Goal: Task Accomplishment & Management: Manage account settings

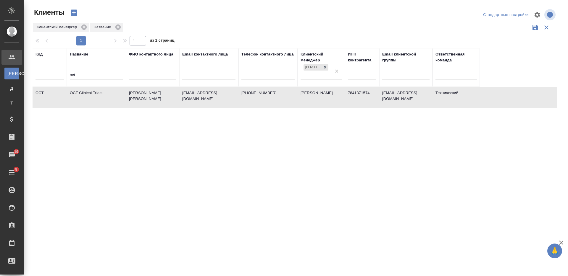
select select "RU"
drag, startPoint x: 400, startPoint y: 25, endPoint x: 341, endPoint y: 4, distance: 62.8
click at [400, 25] on div "Клиентский менеджер Название" at bounding box center [295, 27] width 524 height 11
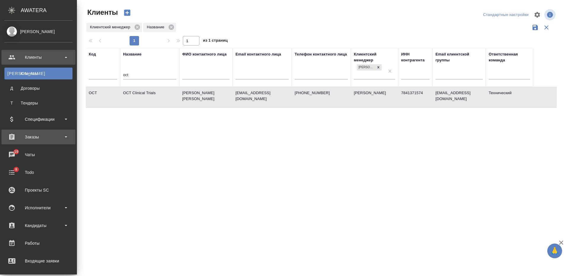
click at [31, 135] on div "Заказы" at bounding box center [38, 137] width 68 height 9
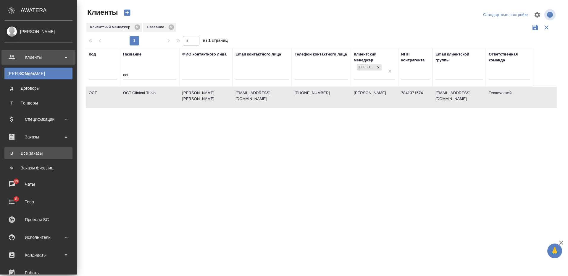
click at [35, 152] on div "Все заказы" at bounding box center [38, 154] width 62 height 6
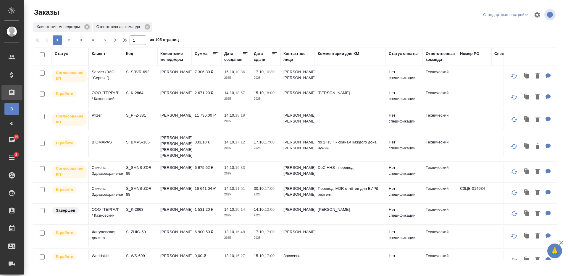
click at [236, 121] on p "2025" at bounding box center [236, 122] width 24 height 6
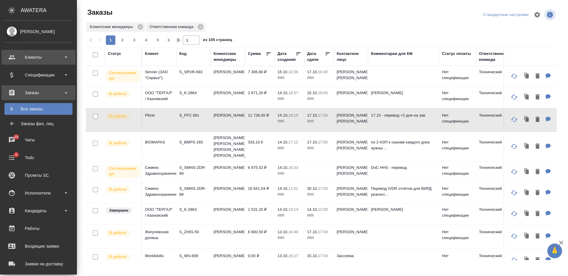
click at [34, 55] on div "Клиенты" at bounding box center [38, 57] width 68 height 9
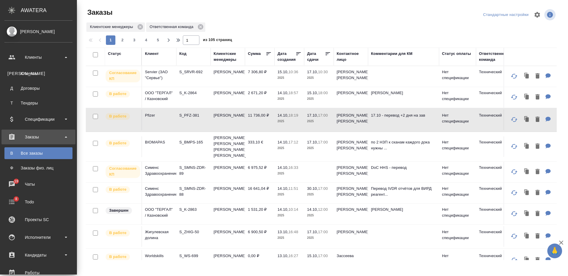
click at [37, 71] on div "Клиенты" at bounding box center [38, 74] width 62 height 6
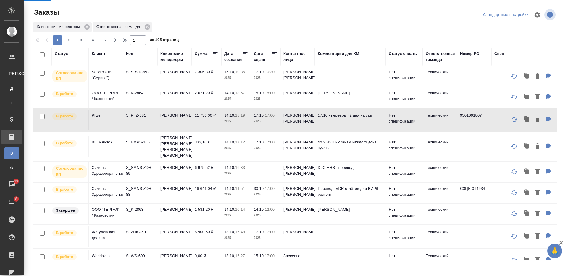
select select "RU"
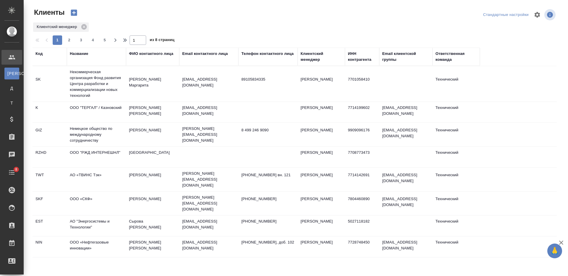
click at [86, 56] on div "Название" at bounding box center [79, 54] width 18 height 6
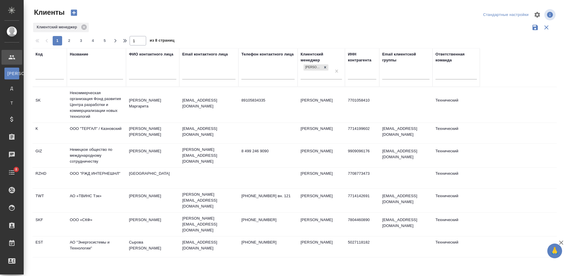
click at [88, 74] on input "text" at bounding box center [96, 75] width 53 height 7
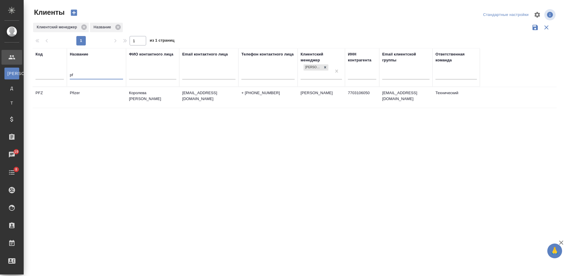
type input "pf"
click at [101, 95] on td "Pfizer" at bounding box center [96, 97] width 59 height 21
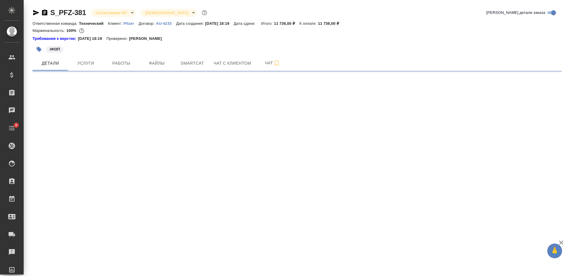
select select "RU"
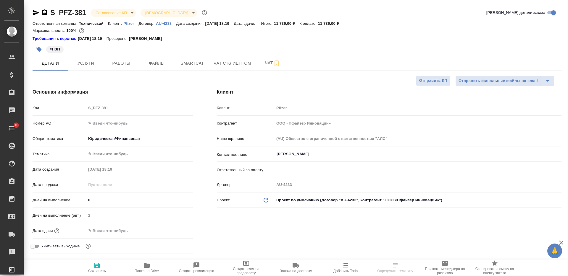
type textarea "x"
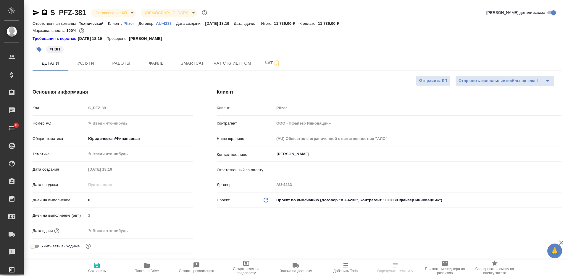
type textarea "x"
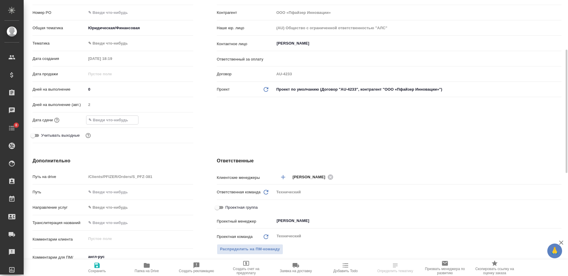
click at [135, 118] on input "text" at bounding box center [112, 120] width 52 height 9
click at [175, 120] on icon "button" at bounding box center [175, 119] width 7 height 7
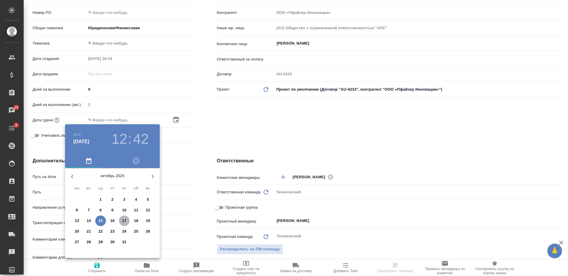
click at [125, 221] on p "17" at bounding box center [124, 221] width 4 height 6
type input "17.10.2025 12:42"
type textarea "x"
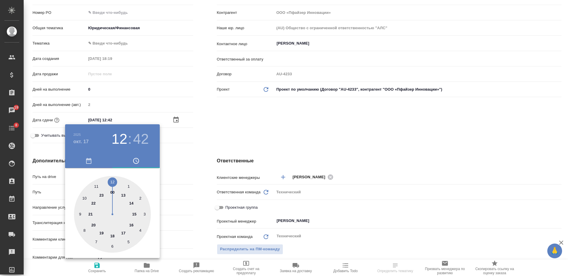
click at [125, 234] on div at bounding box center [112, 214] width 77 height 77
type input "17.10.2025 17:42"
type textarea "x"
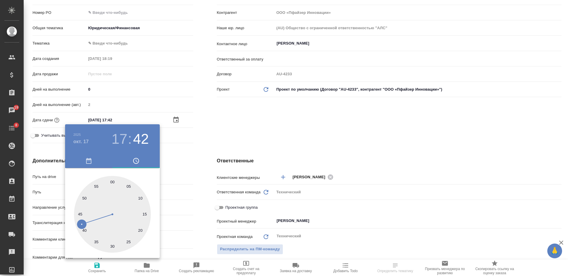
click at [112, 182] on div at bounding box center [112, 214] width 77 height 77
type input "[DATE] 17:00"
type textarea "x"
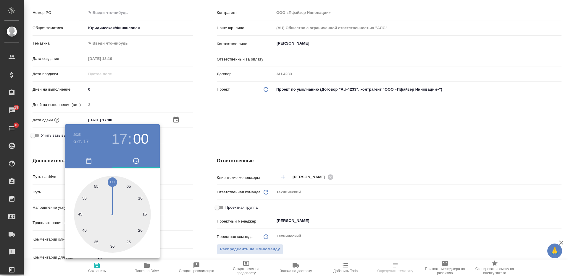
click at [220, 134] on div at bounding box center [284, 138] width 568 height 276
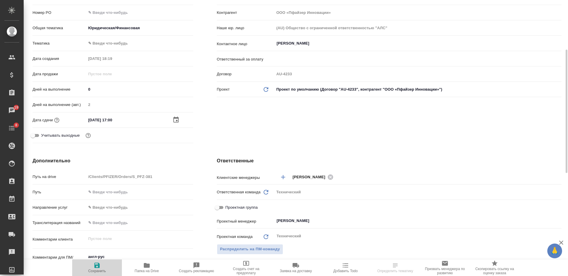
click at [99, 269] on span "Сохранить" at bounding box center [97, 271] width 18 height 4
type textarea "x"
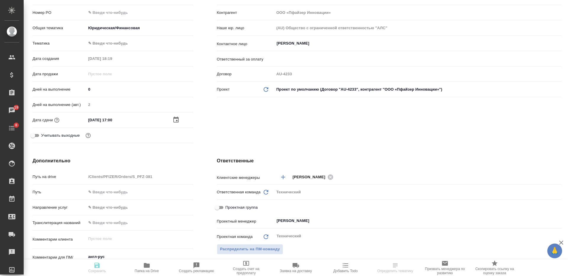
type textarea "x"
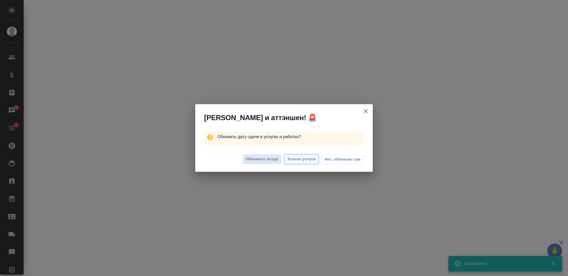
select select "RU"
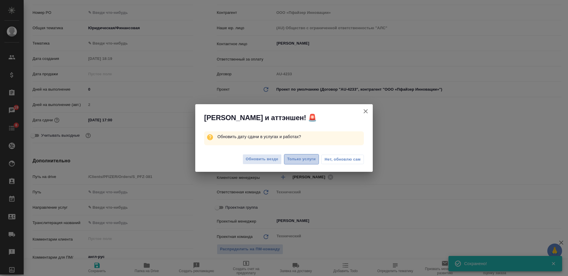
click at [304, 156] on span "Только услуги" at bounding box center [301, 159] width 29 height 7
type textarea "x"
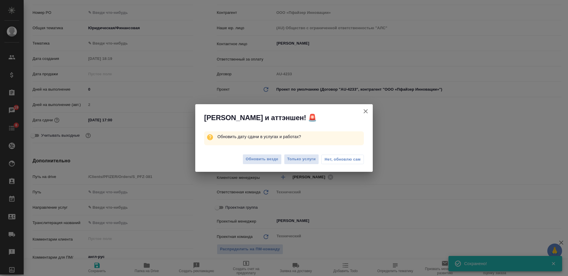
type textarea "x"
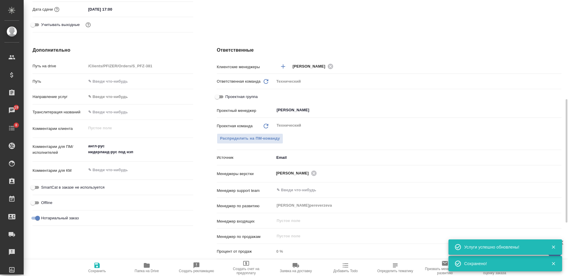
scroll to position [259, 0]
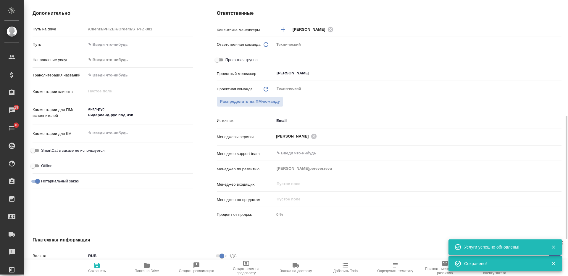
type textarea "x"
click at [132, 130] on textarea at bounding box center [139, 134] width 106 height 10
type textarea "x"
type textarea "1"
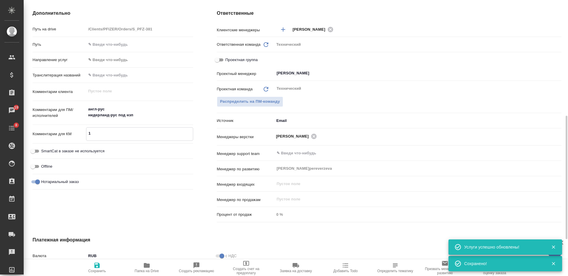
type textarea "x"
type textarea "17"
type textarea "x"
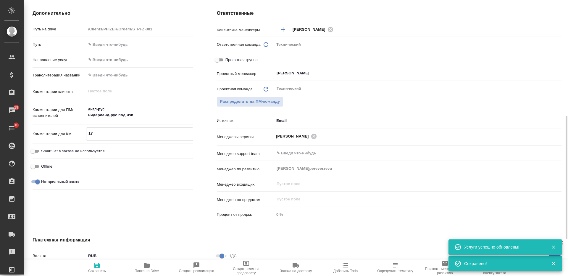
type textarea "170"
type textarea "x"
type textarea "17"
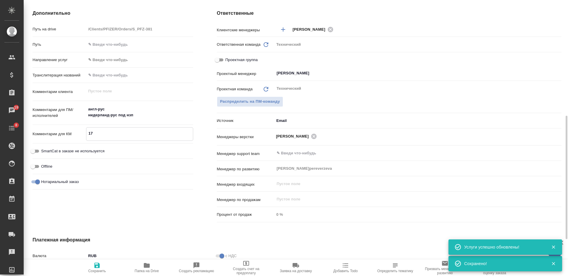
type textarea "x"
type textarea "17."
type textarea "x"
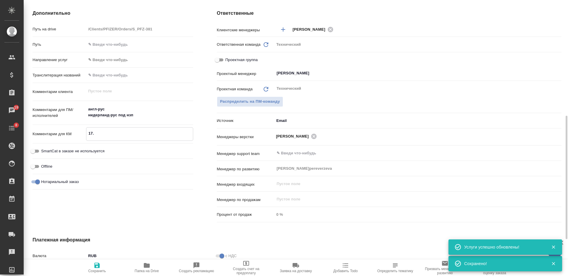
type textarea "x"
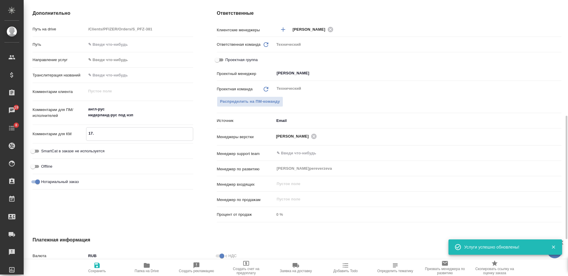
type textarea "17.1"
type textarea "x"
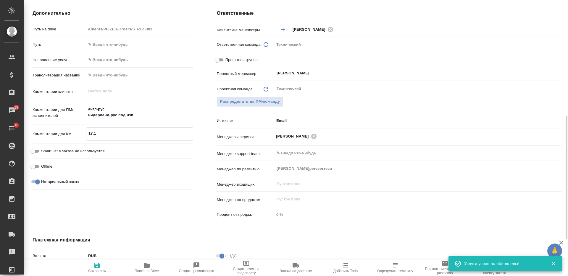
type textarea "17.10"
type textarea "x"
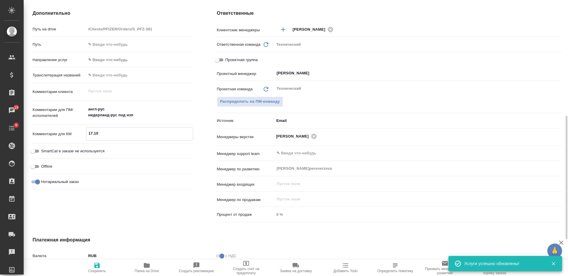
type textarea "x"
type textarea "17.10"
type textarea "x"
type textarea "17.10 -"
type textarea "x"
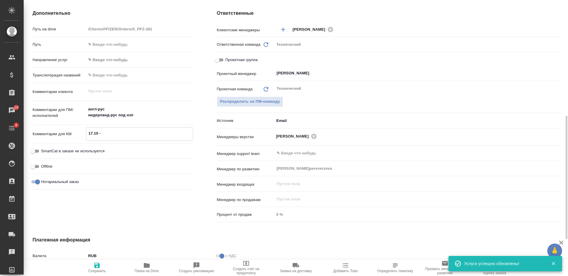
type textarea "x"
type textarea "17.10 -"
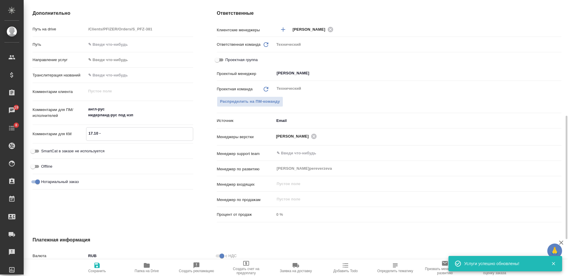
type textarea "x"
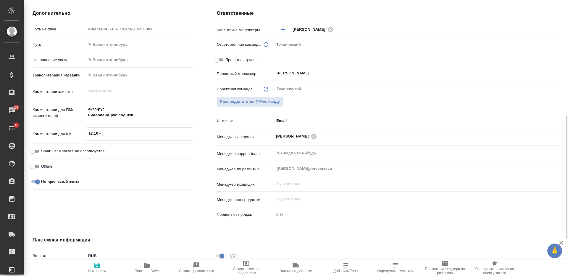
type textarea "17.10 - п"
type textarea "x"
type textarea "17.10 - пе"
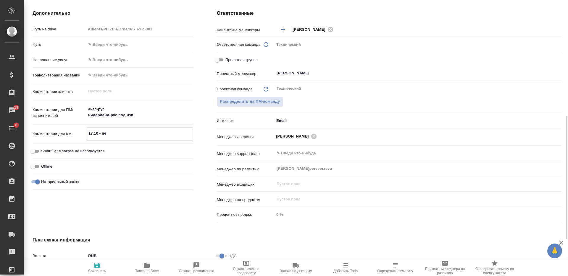
type textarea "x"
type textarea "17.10 - пер"
type textarea "x"
type textarea "17.10 - пере"
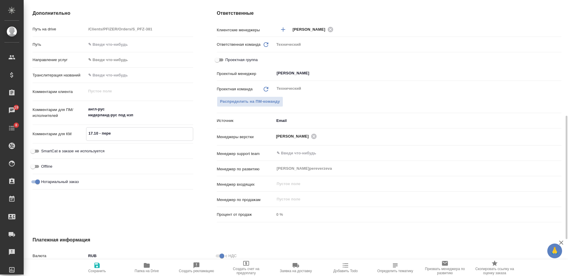
type textarea "x"
type textarea "17.10 - перево"
type textarea "x"
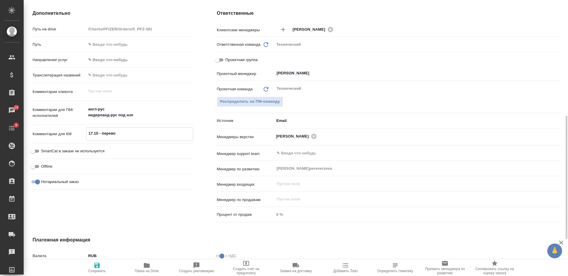
type textarea "x"
type textarea "17.10 - перевод"
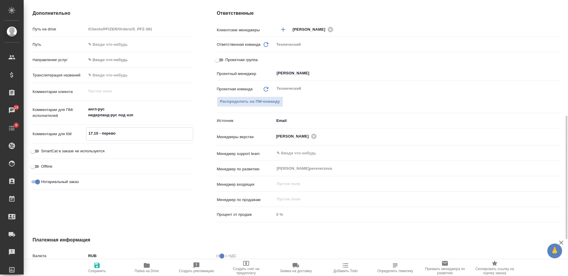
type textarea "x"
type textarea "17.10 - перевод"
type textarea "x"
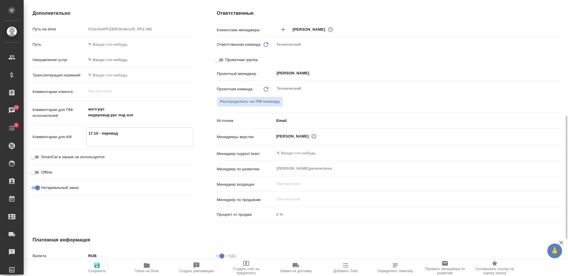
type textarea "17.10 - перевод +"
type textarea "x"
type textarea "17.10 - перевод +2"
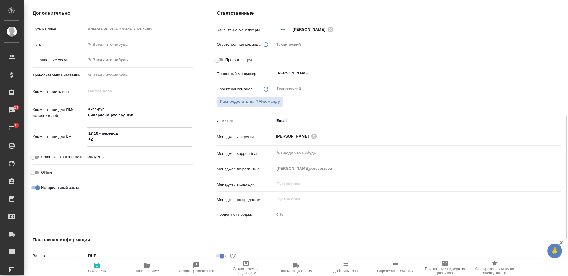
type textarea "x"
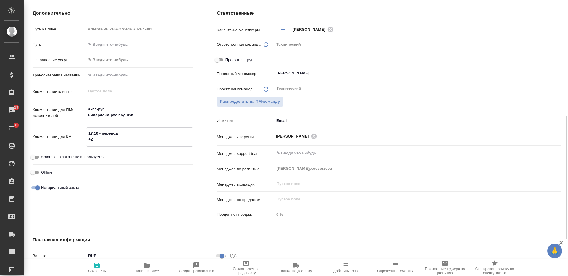
type textarea "17.10 - перевод +2"
type textarea "x"
type textarea "17.10 - перевод +2 д"
type textarea "x"
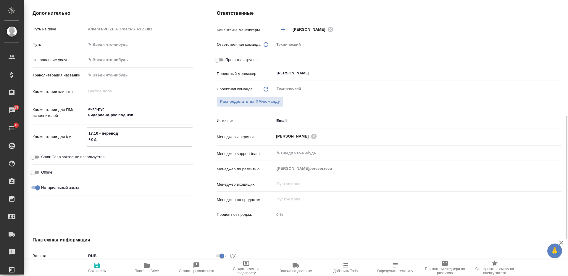
type textarea "x"
type textarea "17.10 - перевод +2 дн"
type textarea "x"
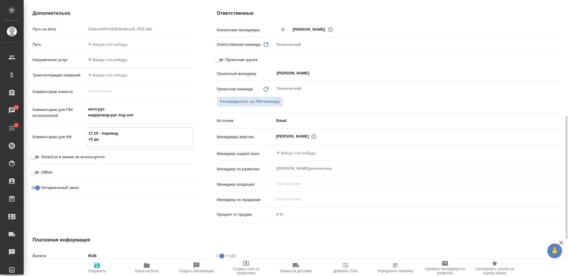
type textarea "17.10 - перевод +2 дня"
type textarea "x"
type textarea "17.10 - перевод +2 дня"
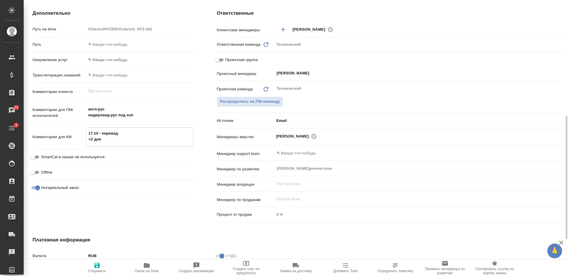
type textarea "x"
type textarea "17.10 - перевод +2 дня н"
type textarea "x"
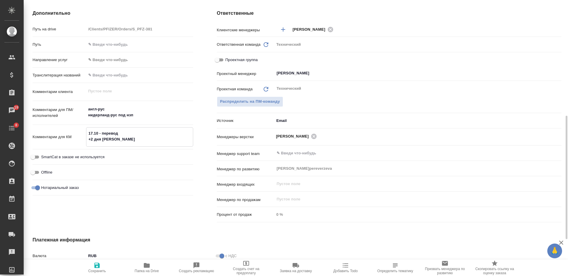
type textarea "x"
type textarea "17.10 - перевод +2 дня на"
type textarea "x"
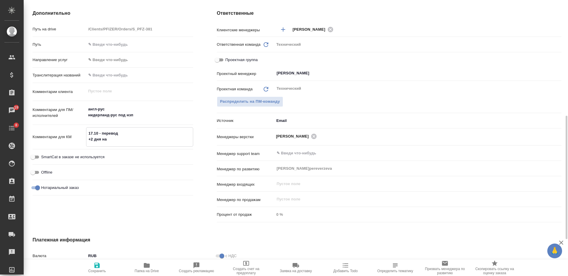
type textarea "x"
type textarea "17.10 - перевод +2 дня на"
type textarea "x"
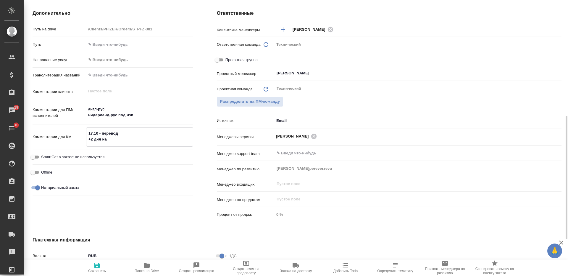
type textarea "17.10 - перевод +2 дня на з"
type textarea "x"
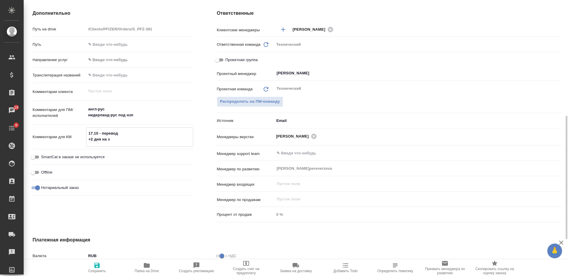
type textarea "x"
type textarea "17.10 - перевод +2 дня на за"
type textarea "x"
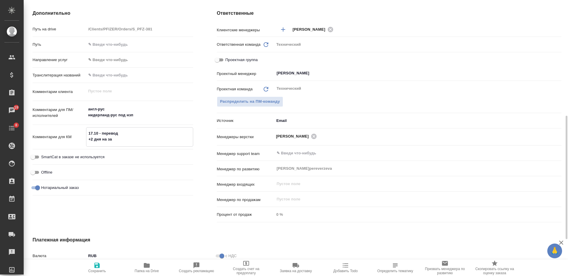
type textarea "17.10 - перевод +2 дня на зав"
type textarea "x"
type textarea "17.10 - перевод +2 дня на зав"
type textarea "x"
click at [102, 266] on span "Сохранить" at bounding box center [97, 267] width 43 height 11
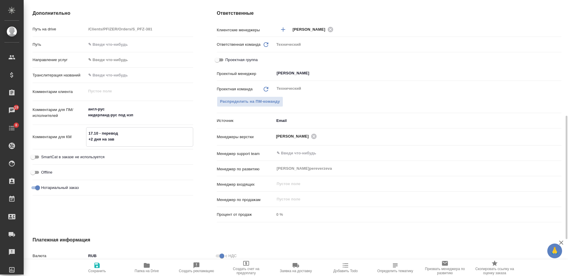
type textarea "x"
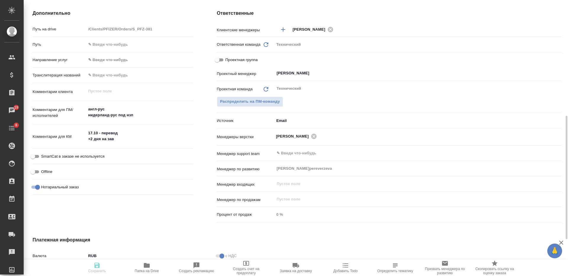
type textarea "x"
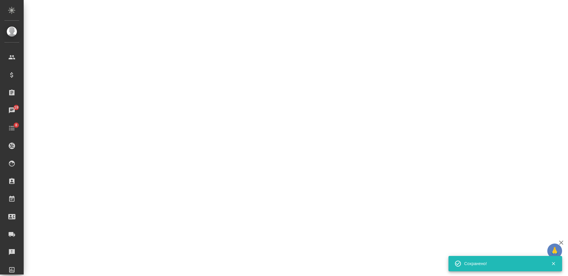
select select "RU"
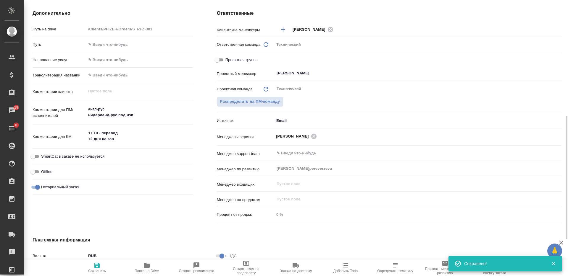
type textarea "x"
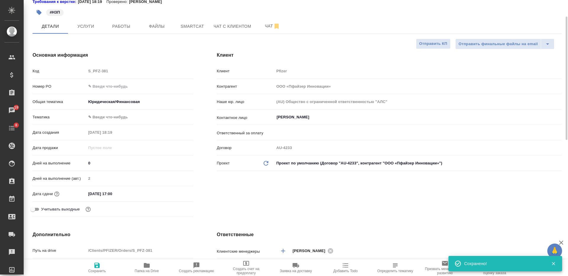
scroll to position [185, 0]
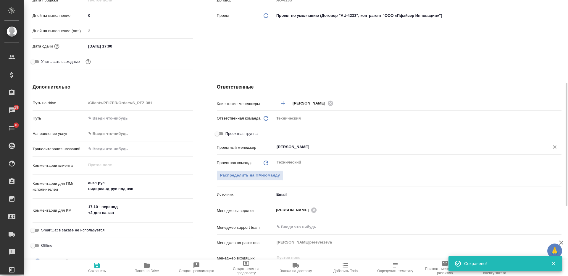
click at [558, 147] on button "Open" at bounding box center [558, 147] width 1 height 1
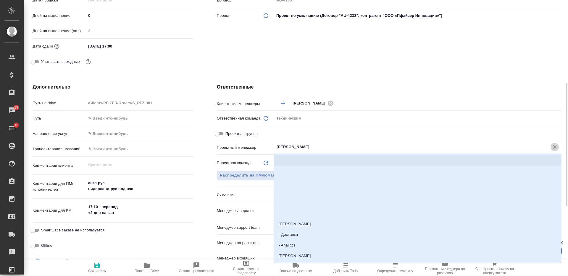
drag, startPoint x: 558, startPoint y: 147, endPoint x: 488, endPoint y: 166, distance: 72.1
click at [557, 148] on button "Очистить" at bounding box center [554, 147] width 8 height 8
type textarea "x"
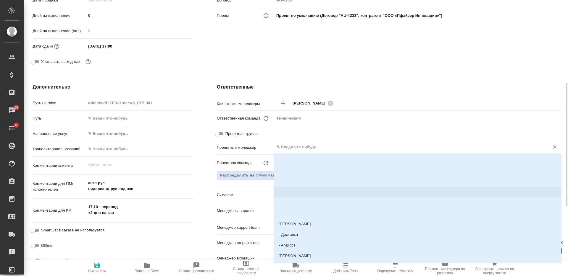
click at [93, 270] on span "Сохранить" at bounding box center [97, 271] width 18 height 4
type textarea "x"
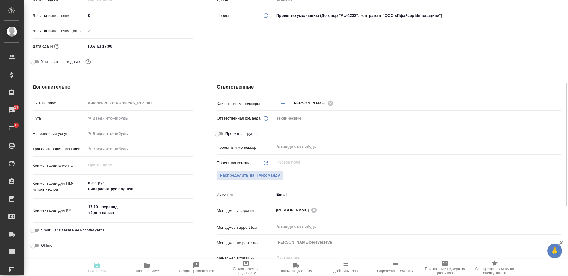
type textarea "x"
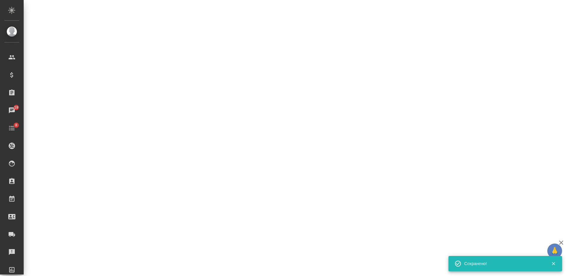
select select "RU"
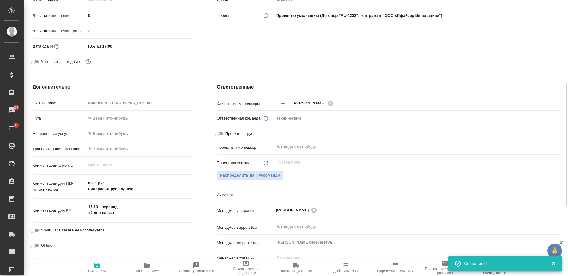
type textarea "x"
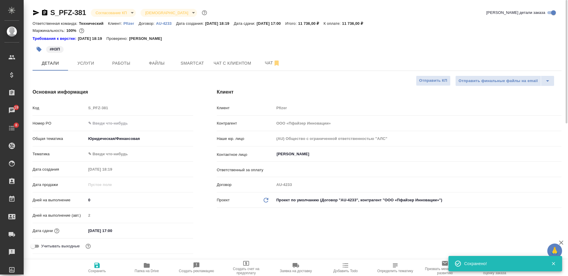
click at [111, 154] on body "🙏 .cls-1 fill:#fff; AWATERA Nikiforova Valeria Клиенты Спецификации Заказы 19 Ч…" at bounding box center [284, 138] width 568 height 276
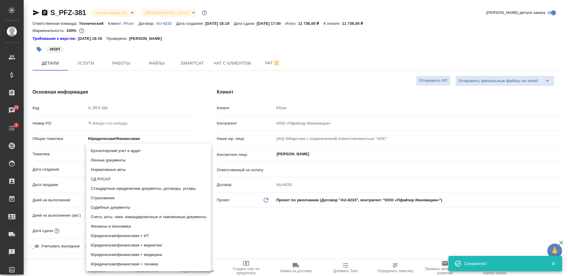
click at [135, 215] on li "Счета, акты, чеки, командировочные и таможенные документы" at bounding box center [148, 217] width 125 height 9
type input "5f647205b73bc97568ca66c0"
type textarea "x"
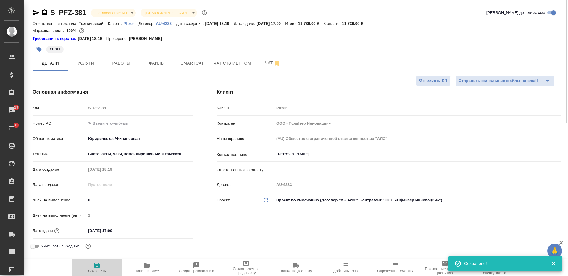
click at [96, 268] on icon "button" at bounding box center [96, 265] width 5 height 5
type textarea "x"
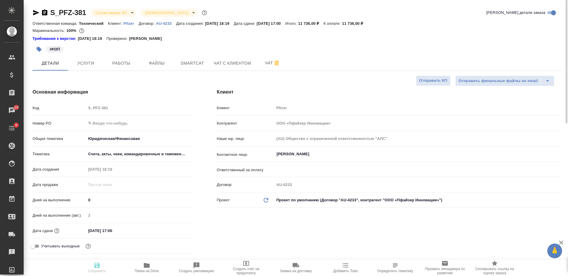
type textarea "x"
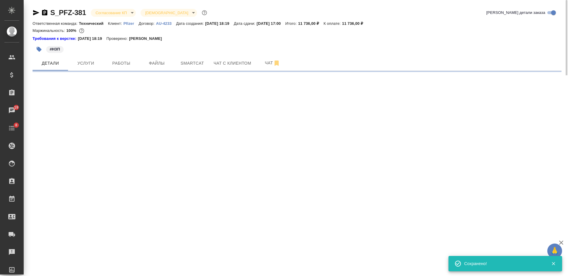
select select "RU"
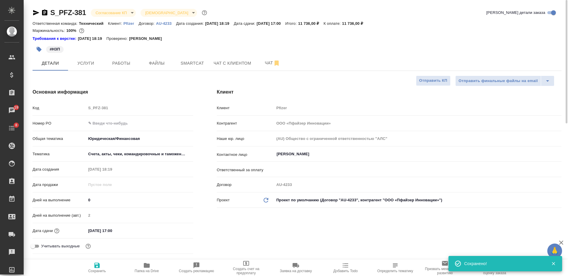
type textarea "x"
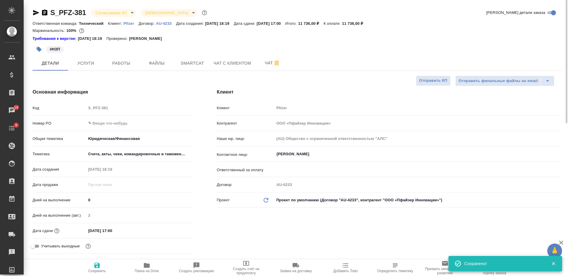
type textarea "x"
click at [124, 120] on input "text" at bounding box center [139, 123] width 107 height 9
paste input "9501091807"
type input "9501091807"
type textarea "x"
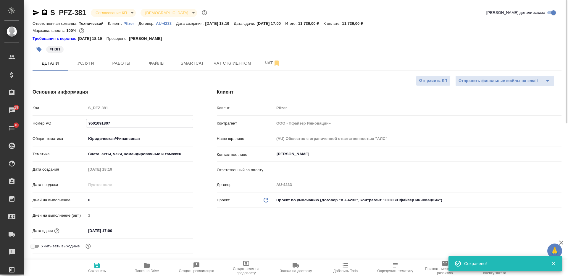
type textarea "x"
type input "9501091807"
click at [99, 263] on icon "button" at bounding box center [96, 265] width 7 height 7
type textarea "x"
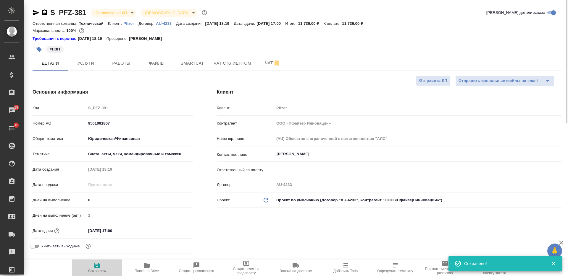
type textarea "x"
click at [107, 12] on body "🙏 .cls-1 fill:#fff; AWATERA Nikiforova Valeria Клиенты Спецификации Заказы 19 Ч…" at bounding box center [284, 138] width 568 height 276
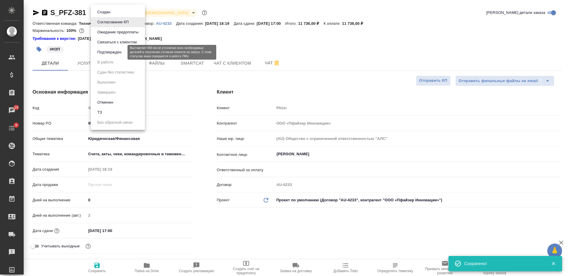
click at [108, 52] on button "Подтвержден" at bounding box center [110, 52] width 28 height 7
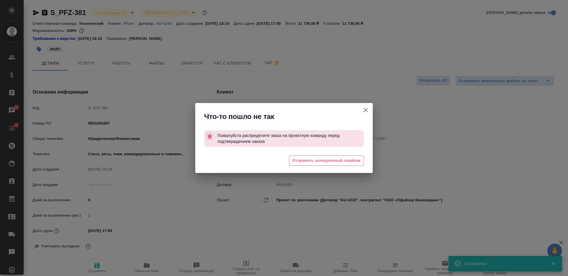
click at [363, 109] on icon "button" at bounding box center [365, 110] width 7 height 7
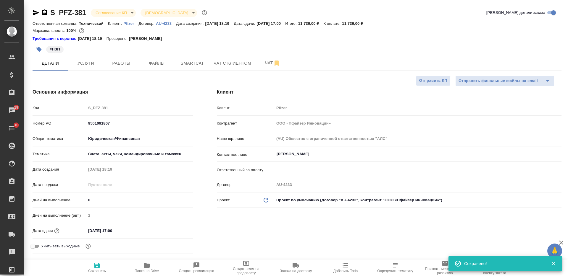
scroll to position [148, 0]
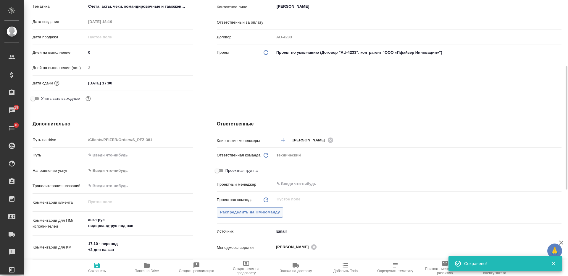
click at [260, 214] on span "Распределить на ПМ-команду" at bounding box center [250, 212] width 60 height 7
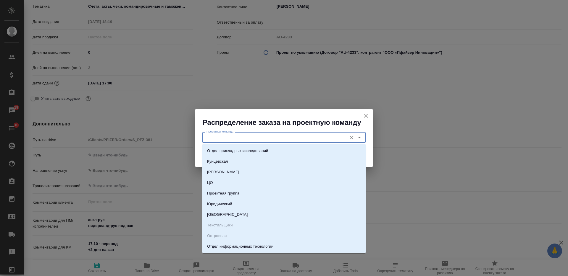
click at [257, 139] on input "Проектная команда" at bounding box center [274, 137] width 140 height 7
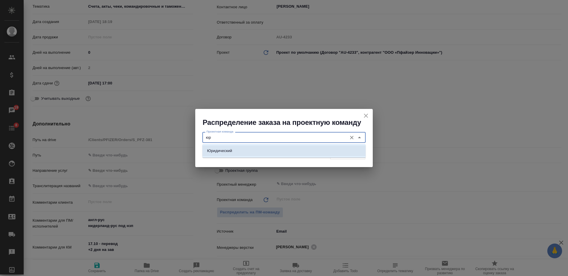
click at [261, 155] on li "Юридический" at bounding box center [283, 151] width 163 height 11
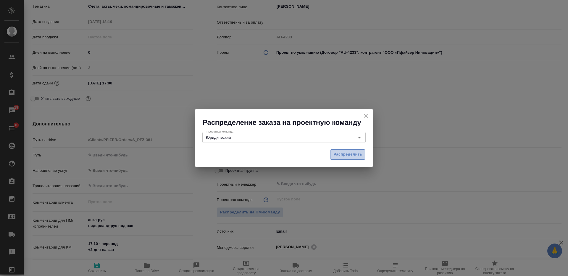
click at [335, 154] on span "Распределить" at bounding box center [347, 154] width 29 height 7
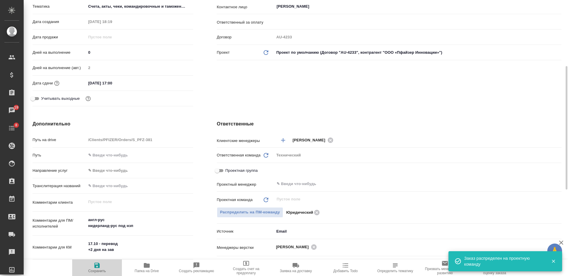
click at [98, 267] on icon "button" at bounding box center [96, 265] width 5 height 5
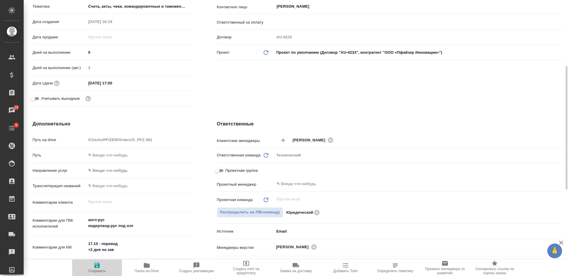
click at [94, 269] on icon "button" at bounding box center [96, 265] width 7 height 7
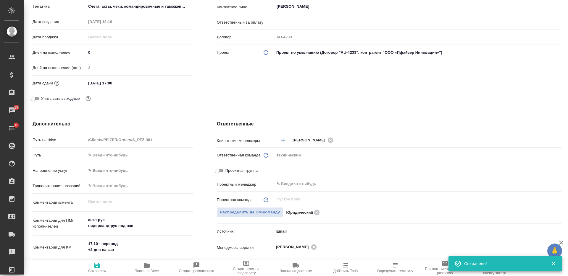
scroll to position [0, 0]
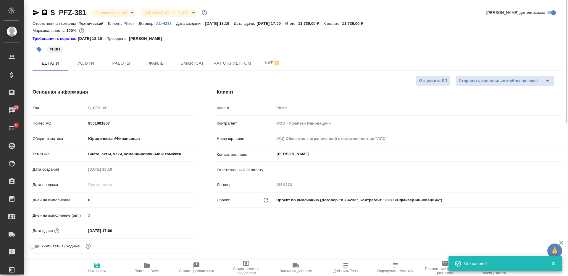
click at [120, 10] on body "🙏 .cls-1 fill:#fff; AWATERA Nikiforova Valeria Клиенты Спецификации Заказы 19 Ч…" at bounding box center [284, 138] width 568 height 276
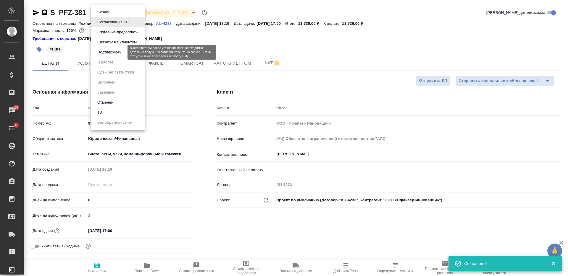
click at [116, 50] on button "Подтвержден" at bounding box center [110, 52] width 28 height 7
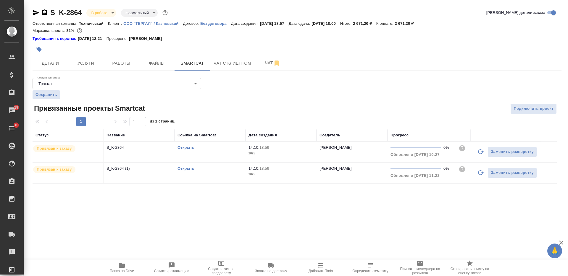
click at [185, 172] on div "Открыть" at bounding box center [209, 169] width 65 height 6
click at [185, 169] on link "Открыть" at bounding box center [185, 168] width 17 height 4
click at [119, 269] on icon "button" at bounding box center [121, 265] width 7 height 7
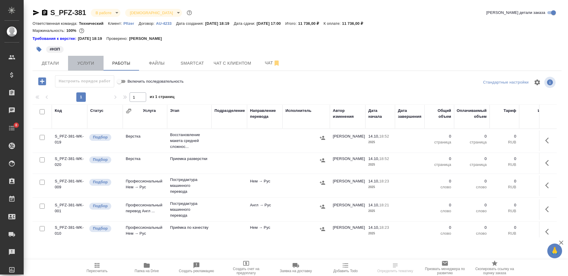
click at [90, 65] on span "Услуги" at bounding box center [86, 63] width 28 height 7
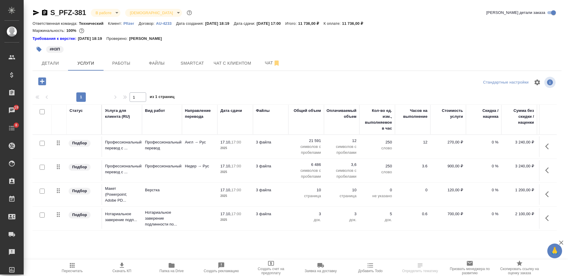
scroll to position [5, 0]
click at [46, 82] on icon "button" at bounding box center [42, 81] width 8 height 8
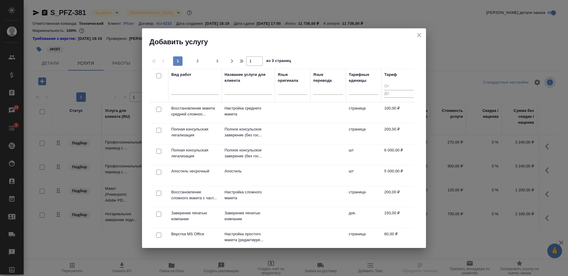
click at [189, 95] on div at bounding box center [194, 89] width 47 height 11
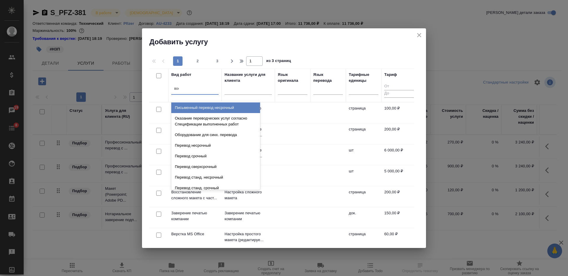
type input "восс"
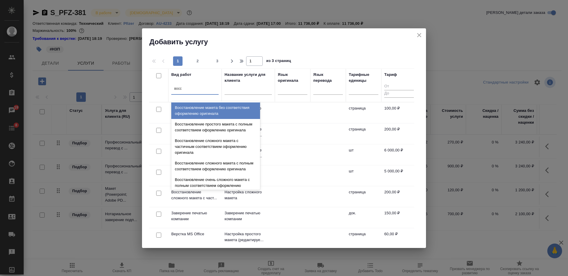
scroll to position [109, 0]
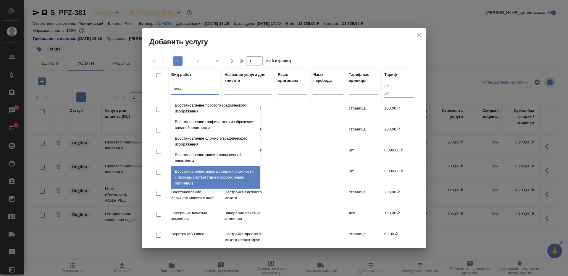
drag, startPoint x: 224, startPoint y: 180, endPoint x: 221, endPoint y: 176, distance: 4.8
click at [224, 180] on div "Восстановление макета средней сложности с полным соответствием оформлению ориги…" at bounding box center [215, 177] width 89 height 22
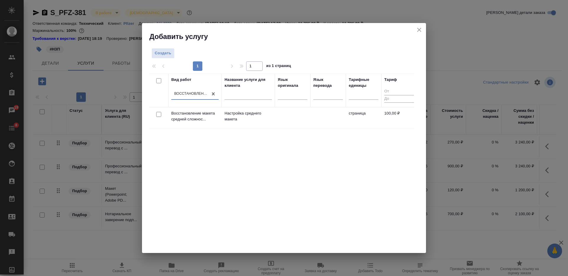
click at [158, 114] on input "checkbox" at bounding box center [158, 114] width 5 height 5
checkbox input "true"
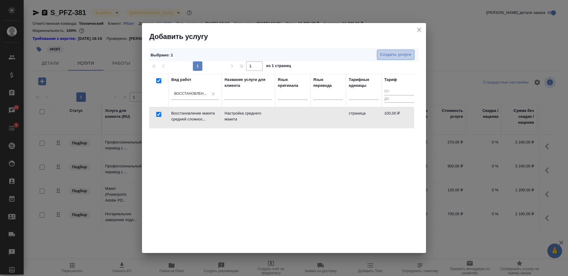
click at [381, 53] on span "Создать услуги" at bounding box center [395, 54] width 31 height 7
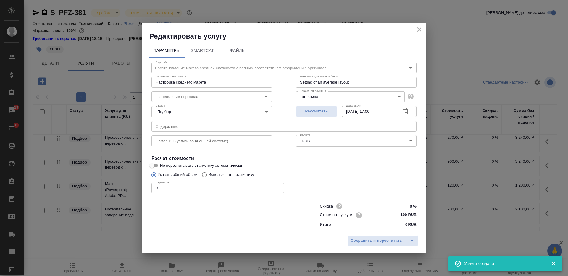
click at [418, 28] on icon "close" at bounding box center [419, 29] width 4 height 4
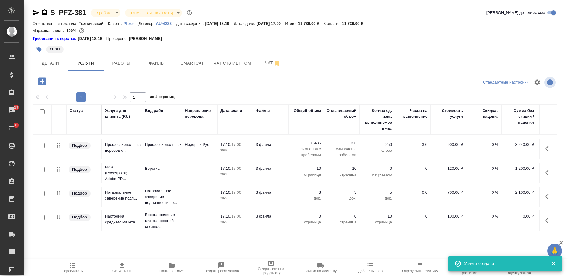
scroll to position [29, 0]
click at [545, 216] on icon "button" at bounding box center [548, 219] width 7 height 7
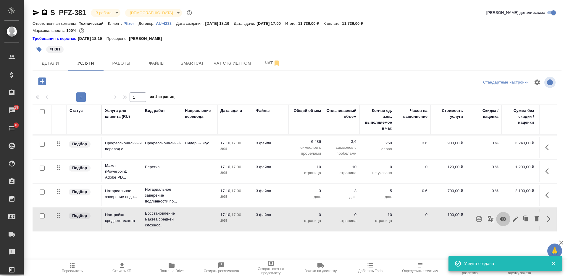
click at [500, 217] on icon "button" at bounding box center [503, 219] width 7 height 4
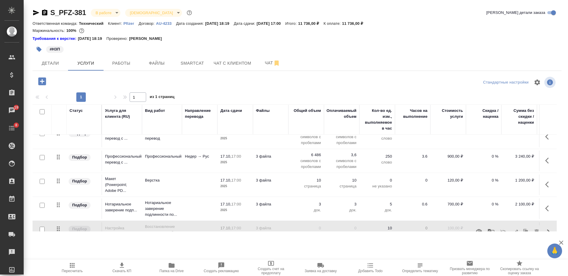
scroll to position [0, 0]
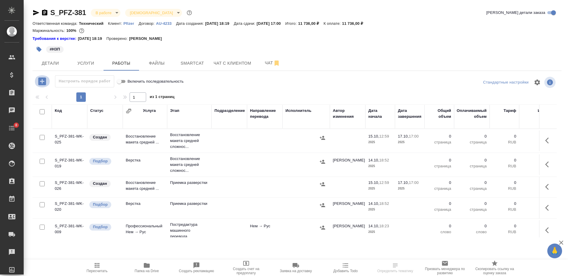
click at [44, 83] on icon "button" at bounding box center [42, 81] width 8 height 8
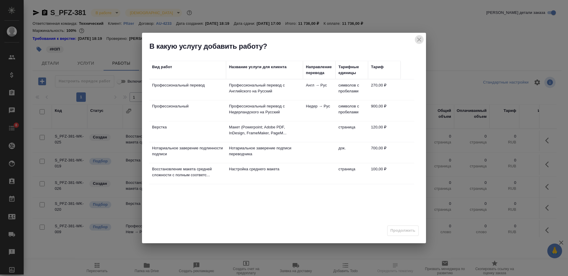
click at [418, 40] on icon "close" at bounding box center [418, 39] width 7 height 7
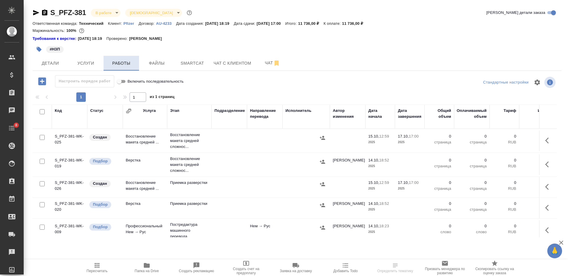
click at [103, 64] on button "Работы" at bounding box center [120, 63] width 35 height 15
click at [93, 62] on span "Услуги" at bounding box center [86, 63] width 28 height 7
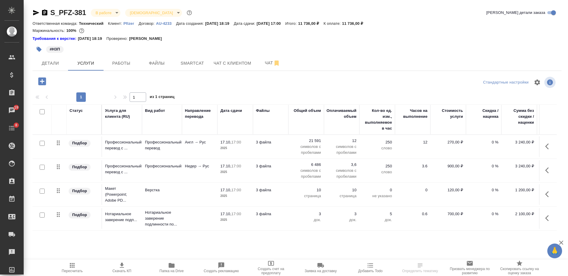
click at [41, 82] on icon "button" at bounding box center [42, 81] width 8 height 8
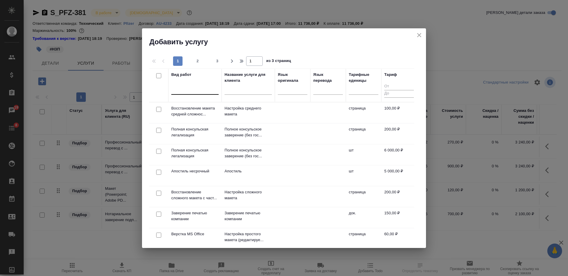
click at [204, 91] on div at bounding box center [194, 89] width 47 height 9
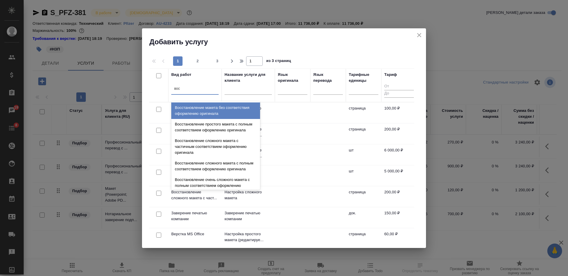
type input "восс"
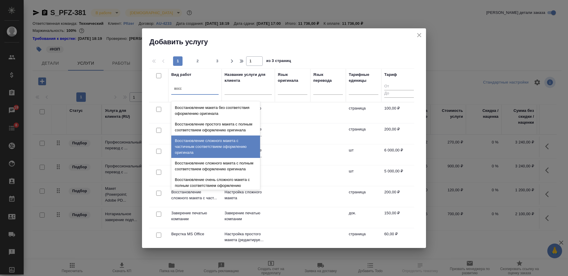
drag, startPoint x: 232, startPoint y: 152, endPoint x: 205, endPoint y: 135, distance: 31.8
click at [232, 152] on div "Восстановление сложного макета с частичным соответствием оформлению оригинала" at bounding box center [215, 147] width 89 height 22
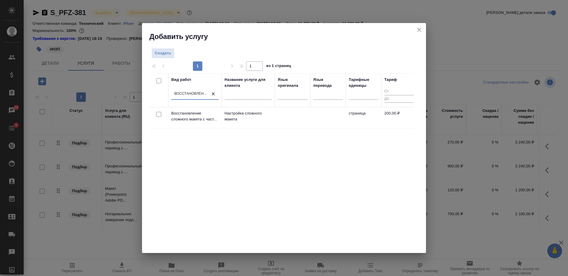
click at [159, 114] on input "checkbox" at bounding box center [158, 114] width 5 height 5
checkbox input "true"
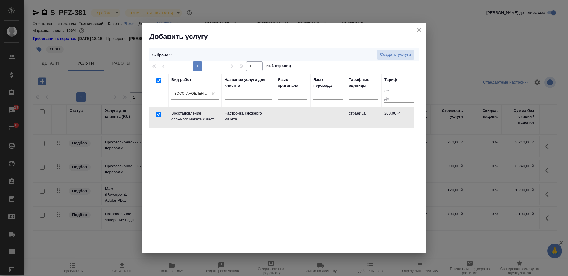
checkbox input "true"
click at [398, 52] on span "Создать услуги" at bounding box center [395, 54] width 31 height 7
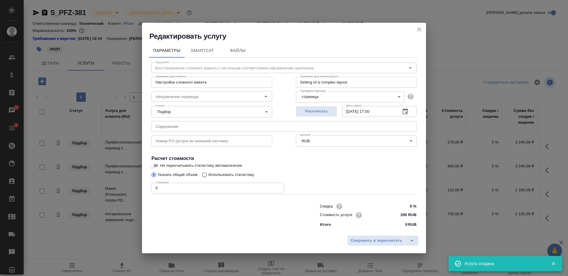
click at [420, 30] on icon "close" at bounding box center [418, 29] width 7 height 7
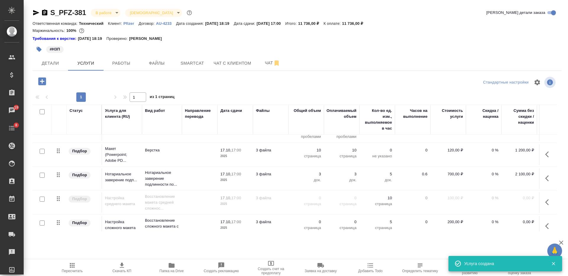
scroll to position [53, 0]
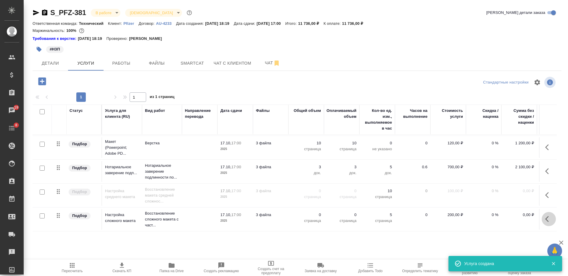
click at [545, 216] on icon "button" at bounding box center [548, 219] width 7 height 7
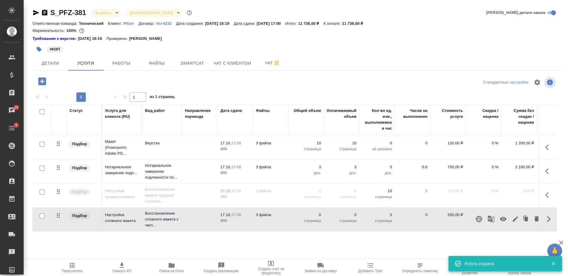
click at [499, 216] on icon "button" at bounding box center [502, 219] width 7 height 7
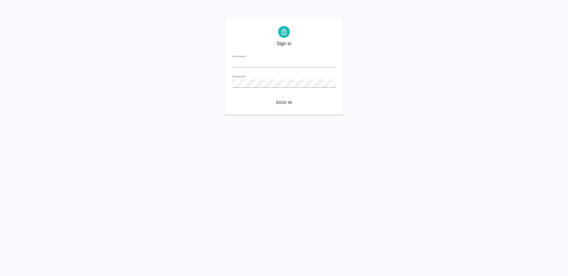
type input "[PERSON_NAME][EMAIL_ADDRESS][DOMAIN_NAME]"
click at [291, 104] on span "Sign in" at bounding box center [284, 102] width 95 height 7
type input "[PERSON_NAME][EMAIL_ADDRESS][DOMAIN_NAME]"
click at [276, 103] on span "Sign in" at bounding box center [284, 102] width 95 height 7
type input "[PERSON_NAME][EMAIL_ADDRESS][DOMAIN_NAME]"
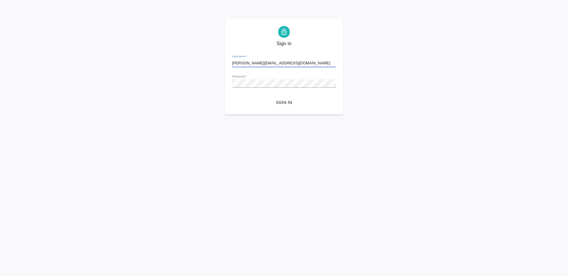
click at [298, 100] on span "Sign in" at bounding box center [284, 102] width 95 height 7
type input "[PERSON_NAME][EMAIL_ADDRESS][DOMAIN_NAME]"
click at [280, 103] on span "Sign in" at bounding box center [284, 102] width 95 height 7
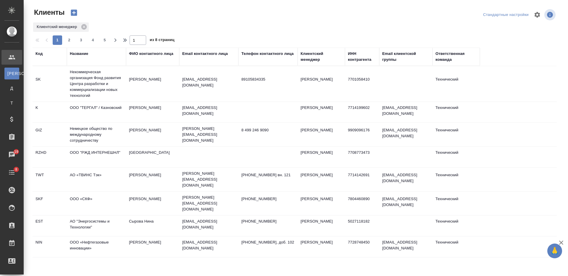
select select "RU"
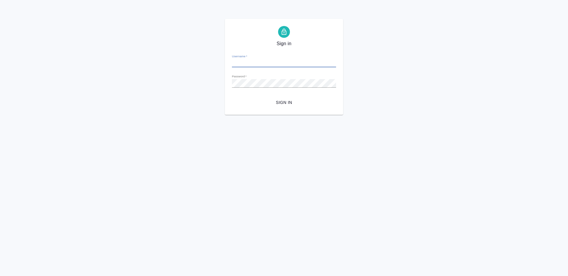
type input "v.nikiforova@awatera.com"
click at [267, 101] on span "Sign in" at bounding box center [284, 102] width 95 height 7
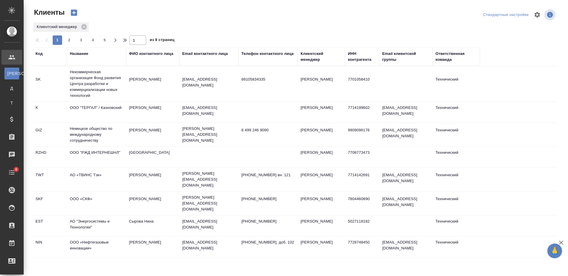
select select "RU"
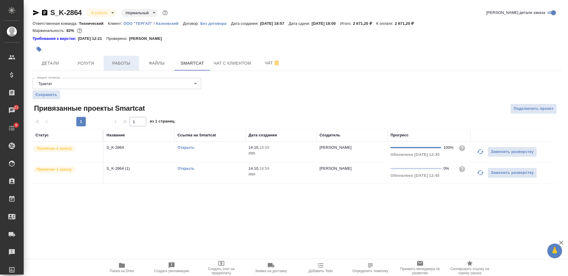
click at [124, 68] on button "Работы" at bounding box center [120, 63] width 35 height 15
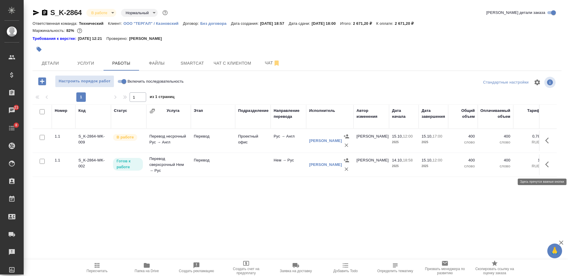
click at [545, 167] on button "button" at bounding box center [548, 165] width 14 height 14
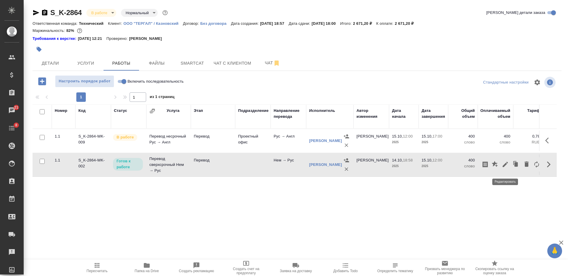
click at [505, 167] on icon "button" at bounding box center [504, 164] width 5 height 5
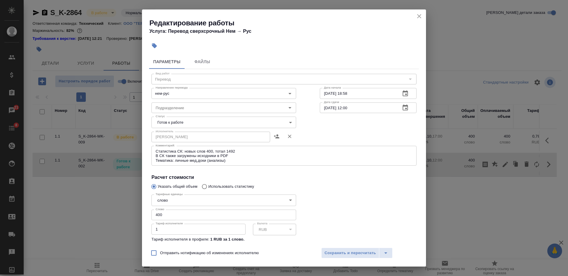
click at [195, 216] on input "400" at bounding box center [223, 215] width 145 height 11
paste input "503.05"
type input "503.05"
click at [205, 125] on body "🙏 .cls-1 fill:#fff; AWATERA Nikiforova Valeria Клиенты Спецификации Заказы 21 Ч…" at bounding box center [284, 138] width 568 height 276
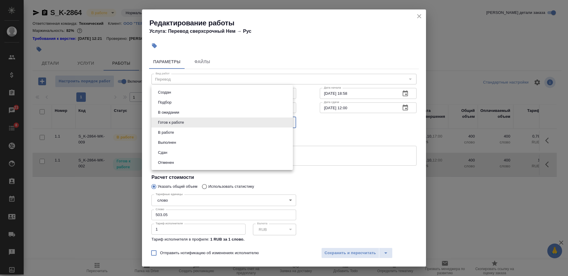
click at [193, 151] on li "Сдан" at bounding box center [221, 153] width 141 height 10
type input "closed"
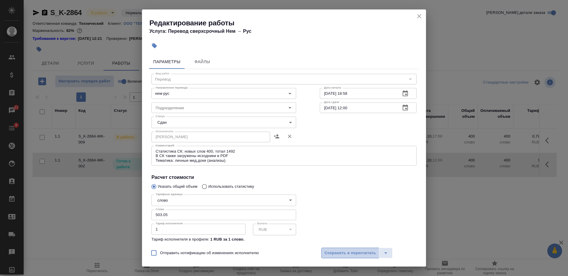
click at [326, 254] on span "Сохранить и пересчитать" at bounding box center [349, 253] width 51 height 7
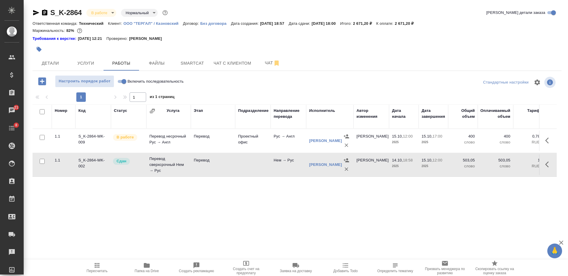
click at [137, 24] on p "ООО "ТЕРГАЛ" / Казновский" at bounding box center [152, 23] width 59 height 4
click at [187, 65] on span "Smartcat" at bounding box center [192, 63] width 28 height 7
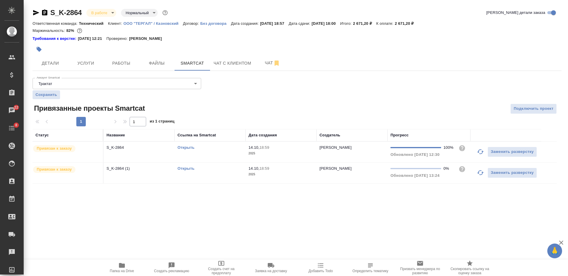
click at [185, 146] on link "Открыть" at bounding box center [185, 147] width 17 height 4
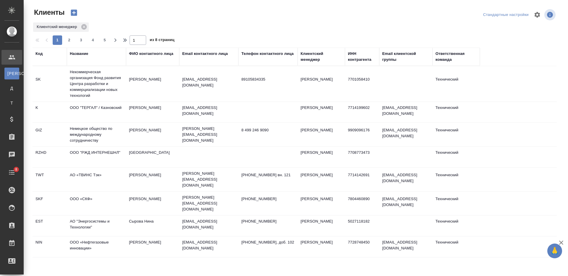
select select "RU"
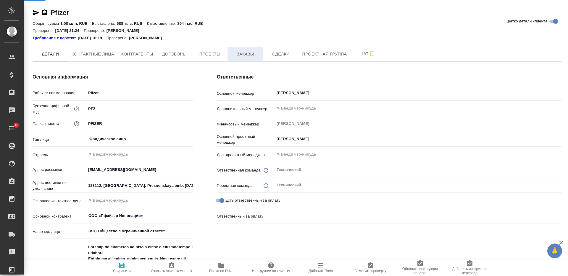
click at [245, 54] on span "Заказы" at bounding box center [245, 54] width 28 height 7
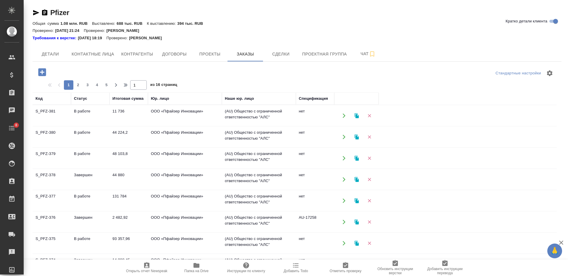
click at [44, 70] on icon "button" at bounding box center [42, 72] width 8 height 8
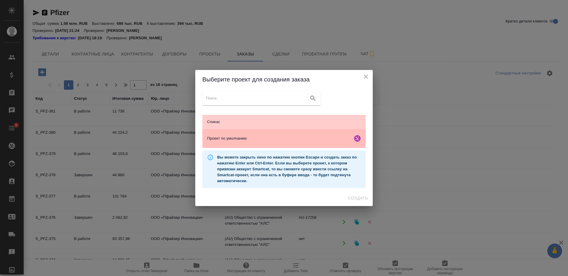
click at [315, 141] on span "Проект по умолчанию" at bounding box center [278, 139] width 143 height 6
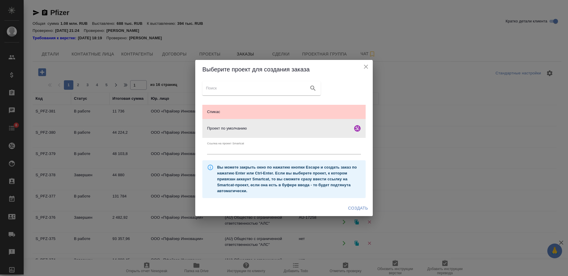
click at [364, 207] on span "Создать" at bounding box center [358, 208] width 20 height 7
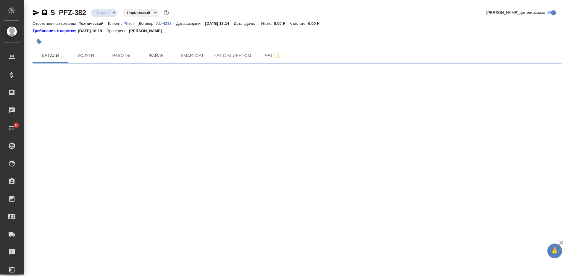
select select "RU"
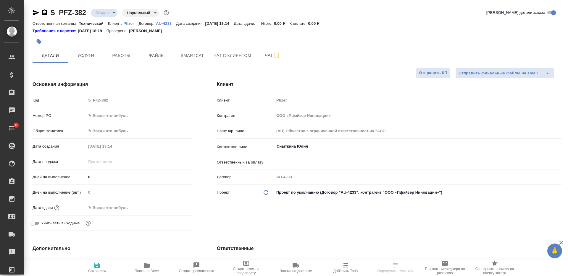
type textarea "x"
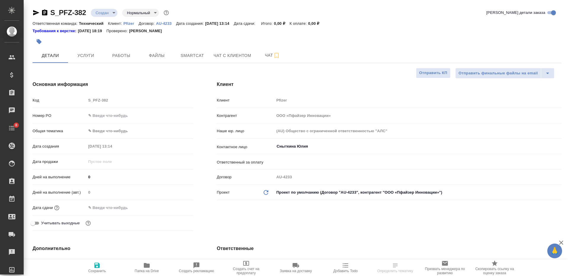
type textarea "x"
select select "RU"
type textarea "x"
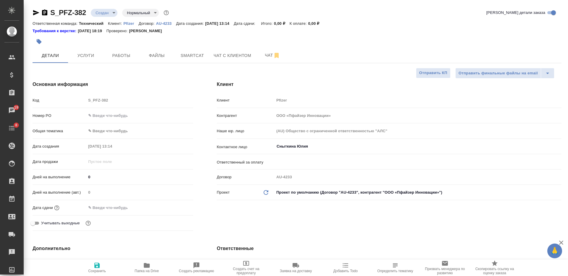
type textarea "x"
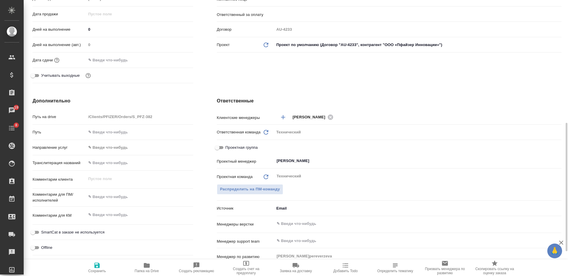
scroll to position [185, 0]
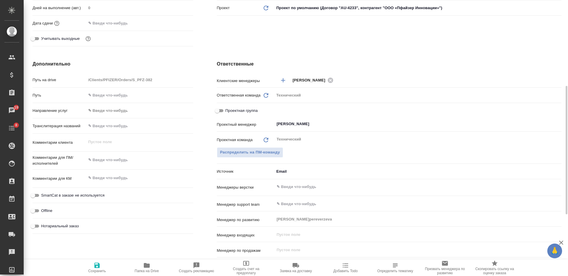
type textarea "x"
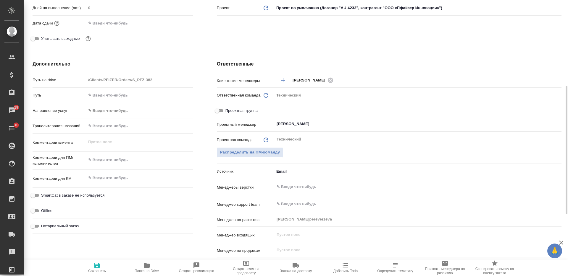
type textarea "x"
click at [120, 163] on textarea at bounding box center [139, 161] width 106 height 10
type textarea "[PERSON_NAME]"
type textarea "x"
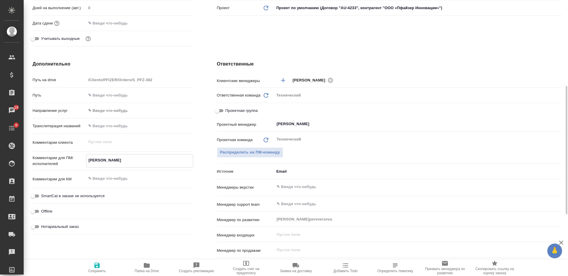
type textarea "x"
type textarea "ан"
type textarea "x"
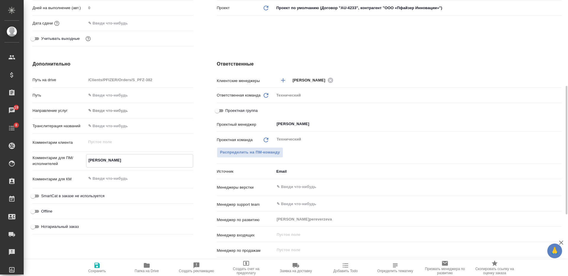
type textarea "x"
type textarea "анг"
type textarea "x"
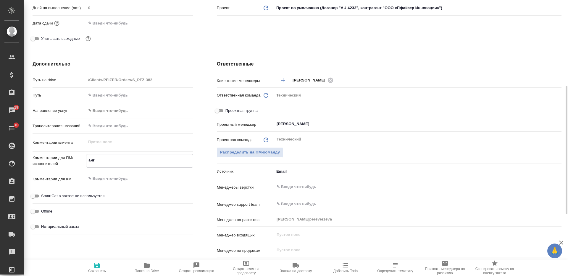
type textarea "x"
type textarea "англ"
type textarea "x"
type textarea "англ-"
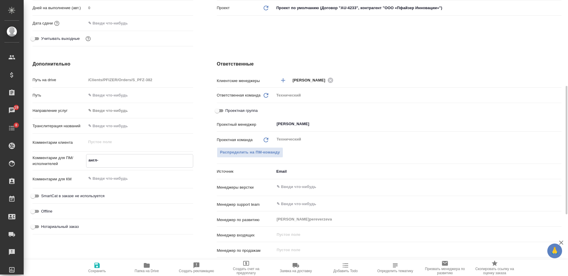
type textarea "x"
type textarea "англ-р"
type textarea "x"
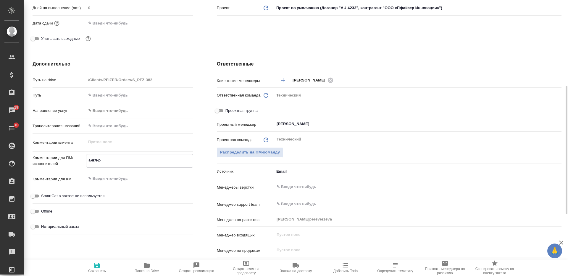
type textarea "x"
type textarea "англ-ру"
type textarea "x"
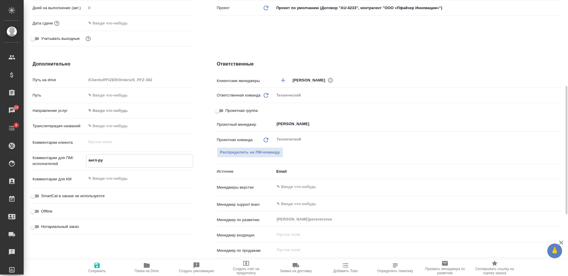
type textarea "x"
type textarea "англ-рус"
type textarea "x"
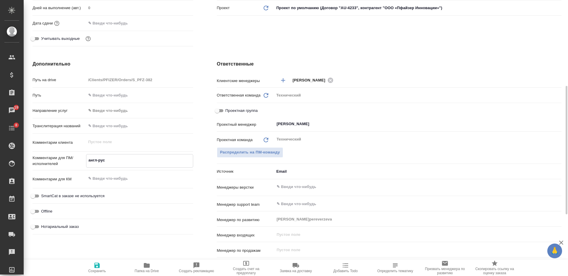
type textarea "англ-рус"
type textarea "x"
click at [126, 177] on textarea at bounding box center [139, 179] width 107 height 10
paste textarea "Перевод Документов"
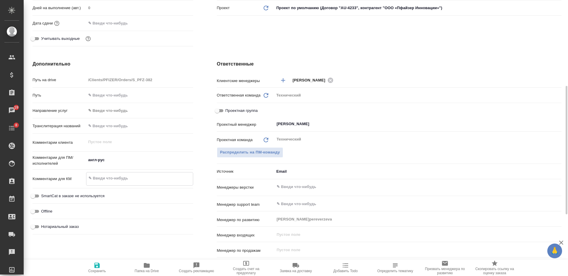
type textarea "Перевод Документов"
type textarea "x"
type textarea "Перевод Документов"
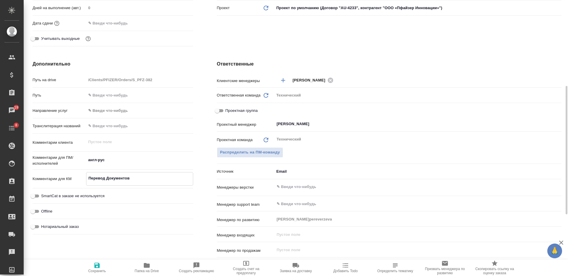
type textarea "x"
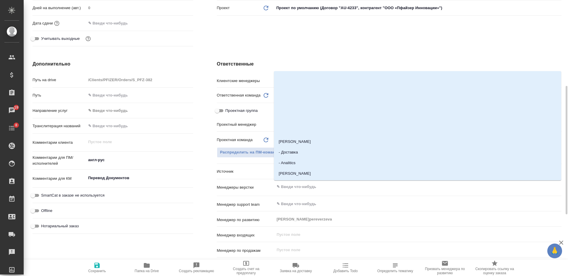
click at [302, 189] on input "text" at bounding box center [408, 187] width 264 height 7
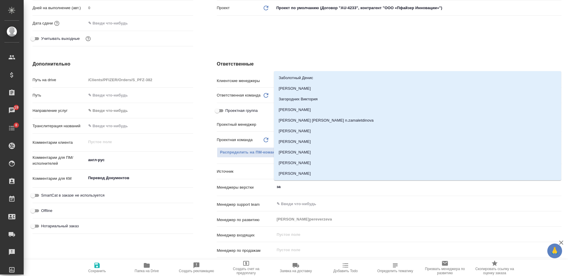
type input "заб"
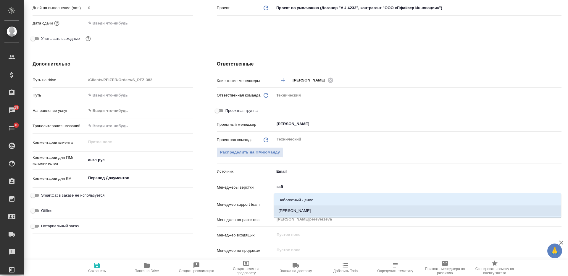
click at [303, 209] on li "[PERSON_NAME]" at bounding box center [417, 211] width 287 height 11
type textarea "x"
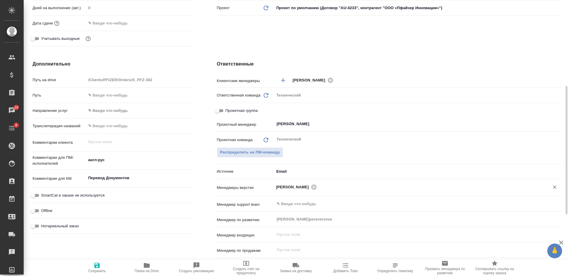
click at [95, 267] on icon "button" at bounding box center [96, 265] width 5 height 5
type textarea "x"
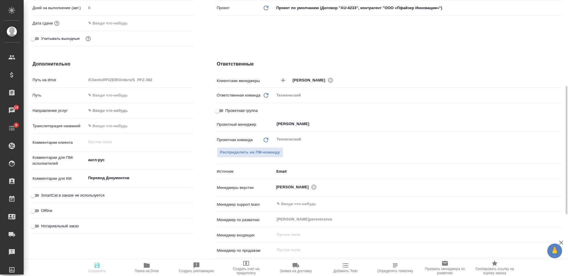
type textarea "x"
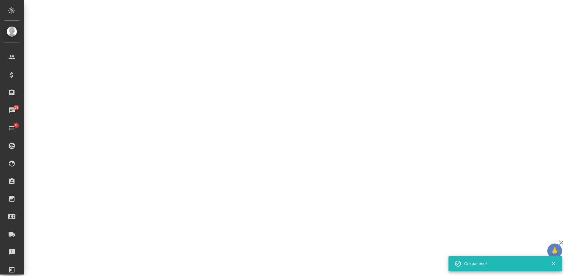
select select "RU"
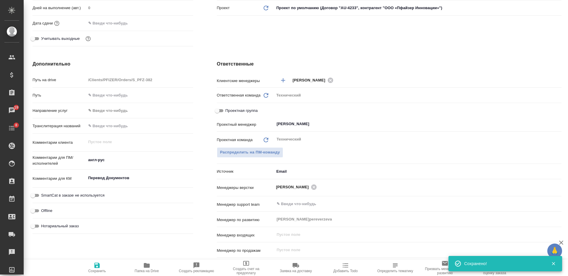
type textarea "x"
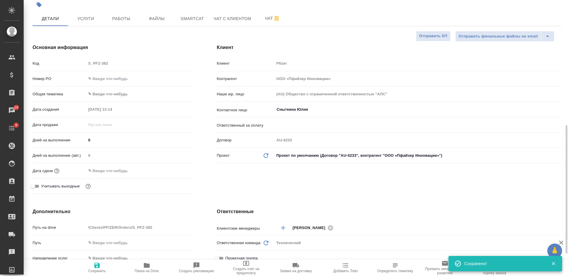
scroll to position [0, 0]
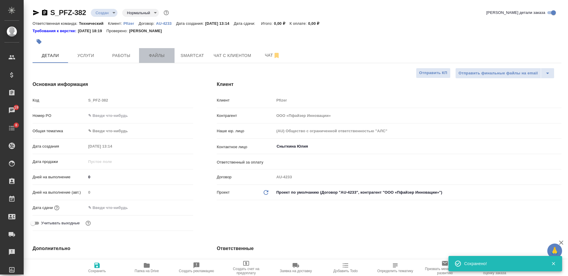
click at [168, 56] on span "Файлы" at bounding box center [157, 55] width 28 height 7
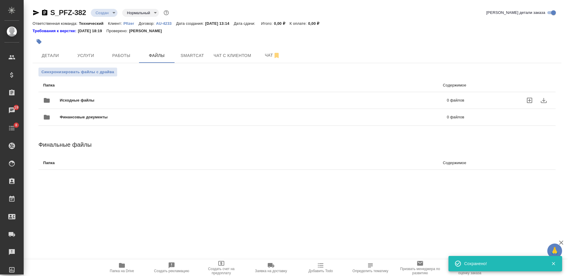
click at [173, 94] on div "Исходные файлы 0 файлов" at bounding box center [253, 100] width 421 height 14
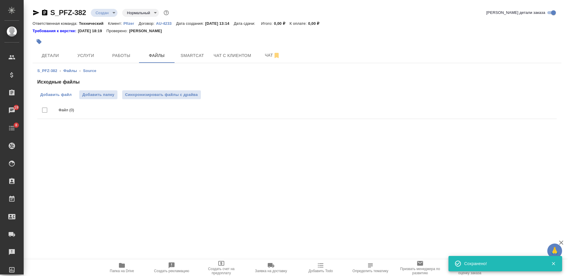
click at [64, 94] on span "Добавить файл" at bounding box center [55, 95] width 31 height 6
click at [0, 0] on input "Добавить файл" at bounding box center [0, 0] width 0 height 0
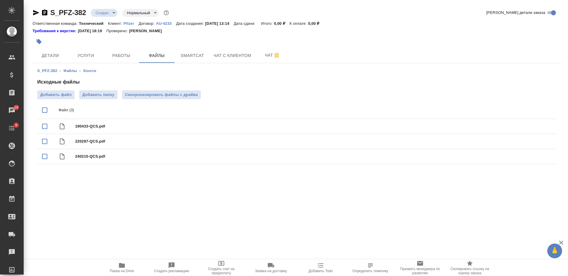
click at [109, 13] on body "🙏 .cls-1 fill:#fff; AWATERA Nikiforova Valeria Клиенты Спецификации Заказы 19 Ч…" at bounding box center [284, 138] width 568 height 276
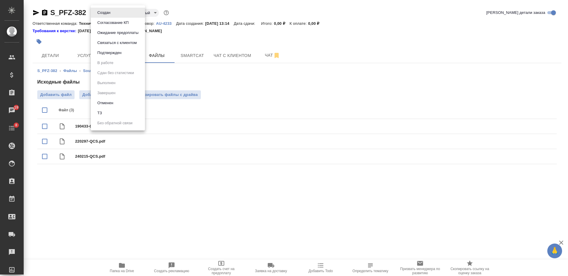
click at [130, 115] on li "ТЗ" at bounding box center [118, 113] width 54 height 10
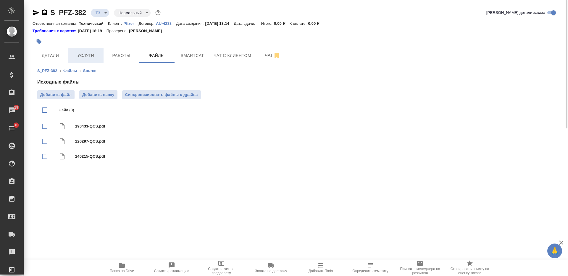
click at [95, 63] on button "Услуги" at bounding box center [85, 55] width 35 height 15
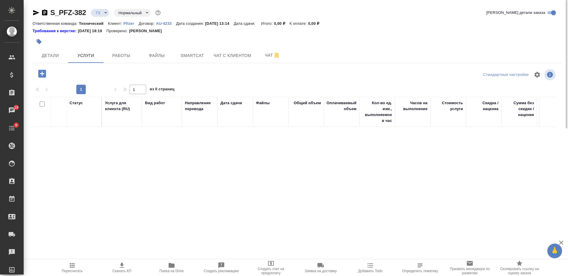
click at [44, 76] on icon "button" at bounding box center [42, 74] width 8 height 8
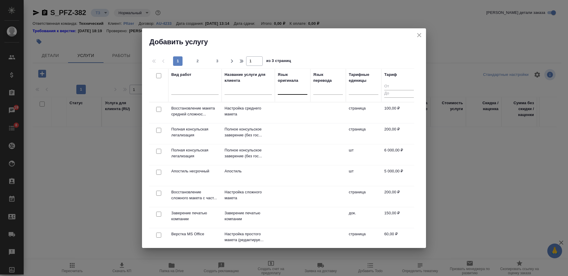
click at [295, 92] on div at bounding box center [293, 89] width 30 height 9
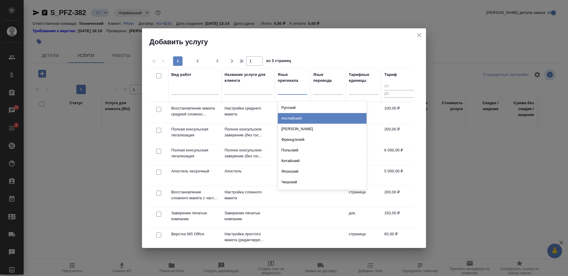
click at [296, 120] on div "Английский" at bounding box center [322, 118] width 89 height 11
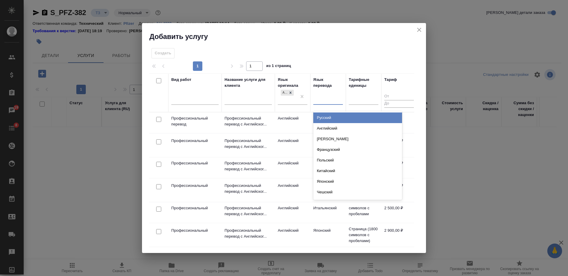
click at [332, 96] on div at bounding box center [328, 99] width 30 height 9
click at [329, 118] on div "Русский" at bounding box center [357, 118] width 89 height 11
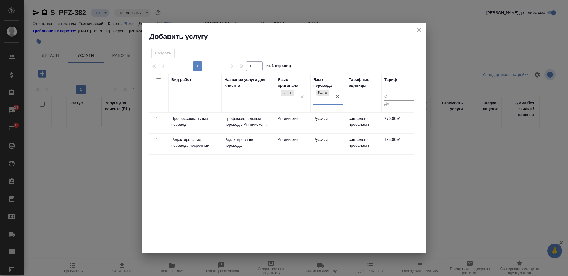
click at [161, 121] on input "checkbox" at bounding box center [158, 119] width 5 height 5
checkbox input "true"
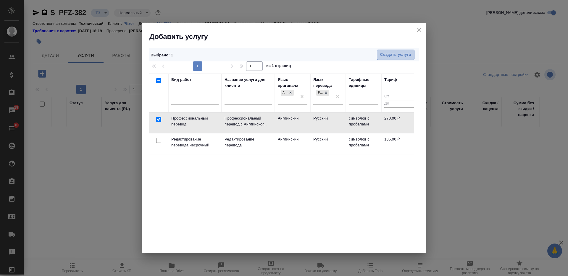
click at [382, 53] on span "Создать услуги" at bounding box center [395, 54] width 31 height 7
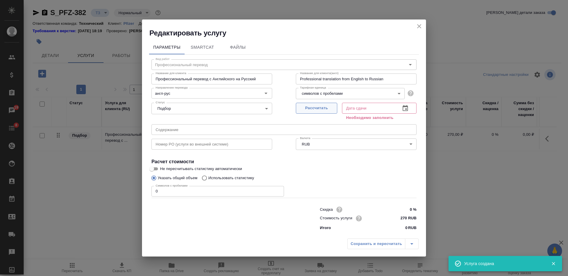
click at [314, 109] on span "Рассчитать" at bounding box center [316, 108] width 35 height 7
type input "15.10.2025 13:15"
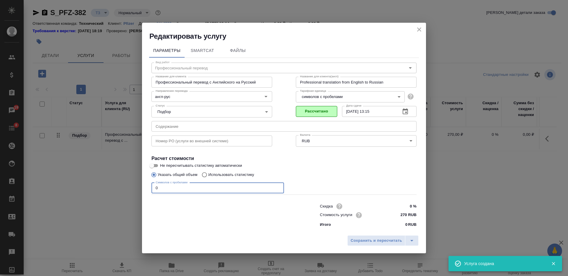
drag, startPoint x: 160, startPoint y: 190, endPoint x: 148, endPoint y: 190, distance: 12.7
click at [148, 190] on div "Параметры SmartCat Файлы Вид работ Профессиональный перевод Вид работ Название …" at bounding box center [284, 137] width 284 height 192
type input "1800"
click at [364, 242] on span "Сохранить и пересчитать" at bounding box center [375, 241] width 51 height 7
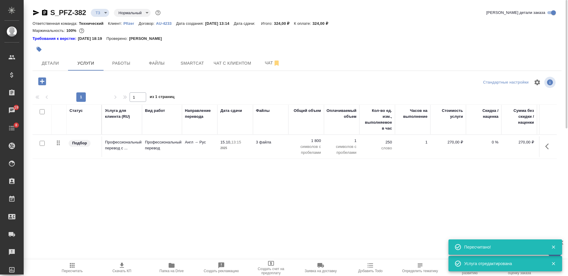
drag, startPoint x: 43, startPoint y: 111, endPoint x: 202, endPoint y: 112, distance: 159.4
click at [43, 111] on input "checkbox" at bounding box center [42, 111] width 5 height 5
checkbox input "true"
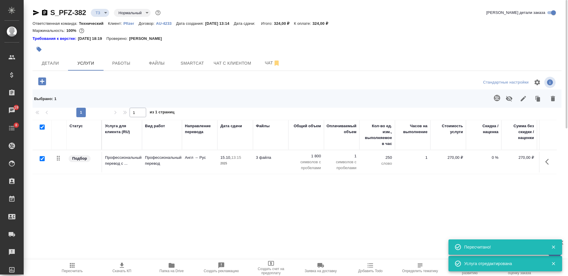
click at [497, 100] on icon "button" at bounding box center [497, 98] width 6 height 6
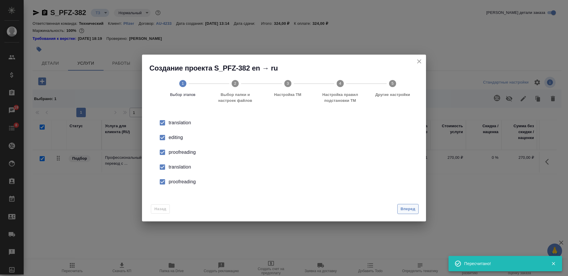
click at [413, 211] on span "Вперед" at bounding box center [407, 209] width 15 height 7
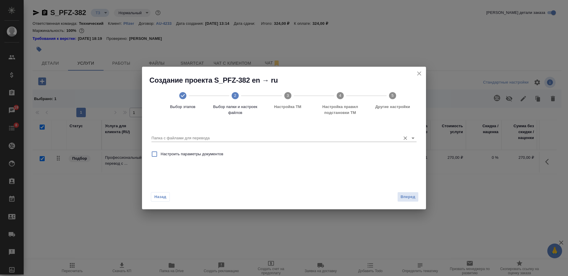
click at [305, 132] on div "Папка с файлами для перевода" at bounding box center [283, 136] width 265 height 12
click at [303, 138] on input "Папка с файлами для перевода" at bounding box center [274, 138] width 246 height 7
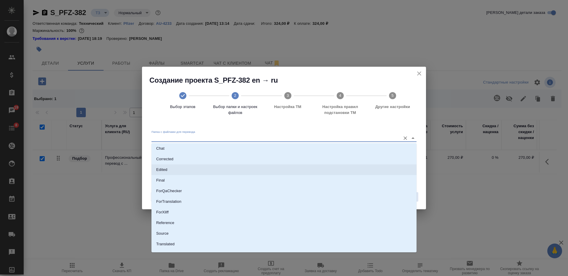
scroll to position [31, 0]
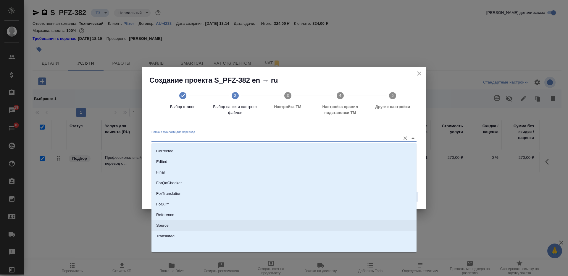
drag, startPoint x: 292, startPoint y: 229, endPoint x: 325, endPoint y: 232, distance: 33.5
click at [292, 230] on li "Source" at bounding box center [283, 226] width 265 height 11
type input "Source"
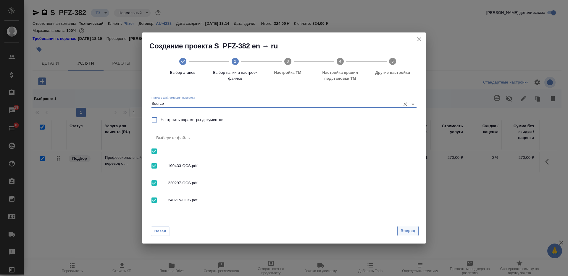
click at [417, 230] on button "Вперед" at bounding box center [407, 231] width 21 height 10
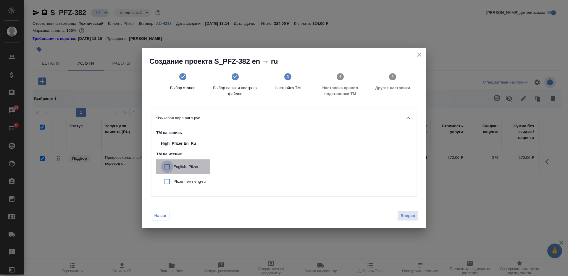
click at [168, 167] on input "checkbox" at bounding box center [167, 167] width 12 height 12
checkbox input "true"
click at [171, 186] on input "checkbox" at bounding box center [167, 182] width 12 height 12
checkbox input "true"
click at [407, 218] on span "Вперед" at bounding box center [407, 216] width 15 height 7
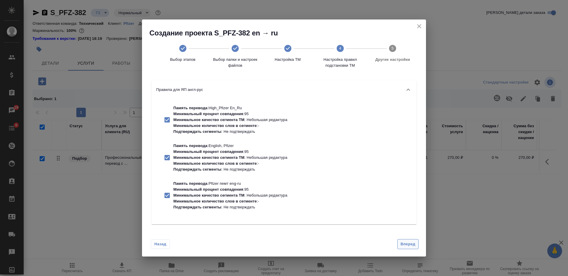
click at [411, 245] on span "Вперед" at bounding box center [407, 244] width 15 height 7
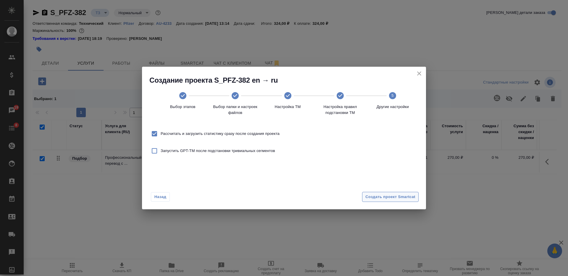
click at [404, 195] on span "Создать проект Smartcat" at bounding box center [390, 197] width 50 height 7
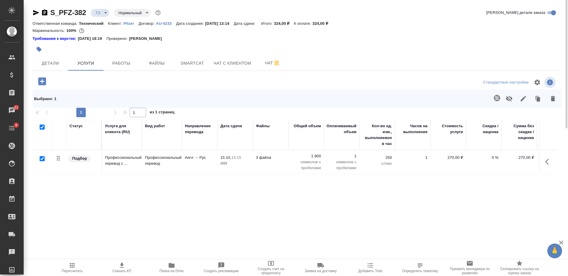
click at [166, 265] on span "Папка на Drive" at bounding box center [171, 267] width 43 height 11
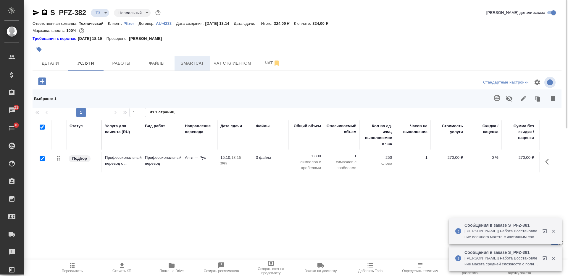
click at [190, 64] on span "Smartcat" at bounding box center [192, 63] width 28 height 7
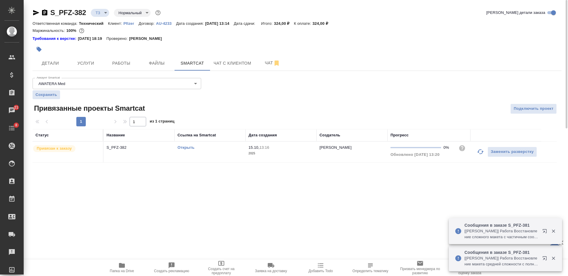
drag, startPoint x: 88, startPoint y: 62, endPoint x: 157, endPoint y: 42, distance: 71.7
click at [88, 62] on span "Услуги" at bounding box center [86, 63] width 28 height 7
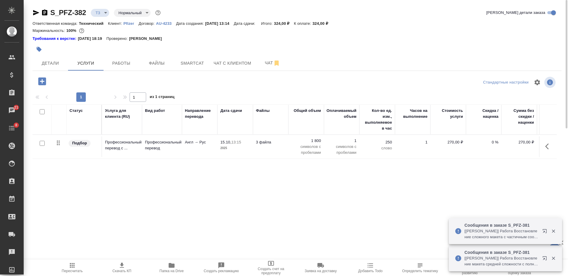
click at [272, 149] on td "3 файла" at bounding box center [270, 147] width 35 height 21
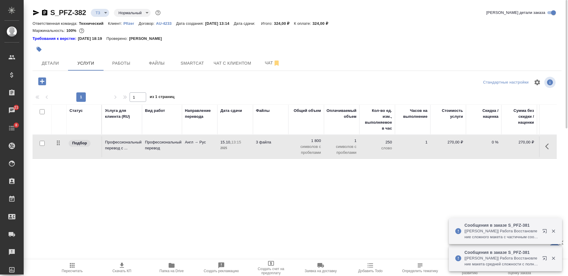
click at [272, 149] on td "3 файла" at bounding box center [270, 147] width 35 height 21
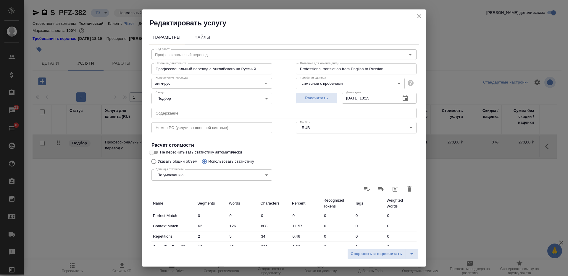
click at [407, 190] on icon "button" at bounding box center [409, 189] width 4 height 5
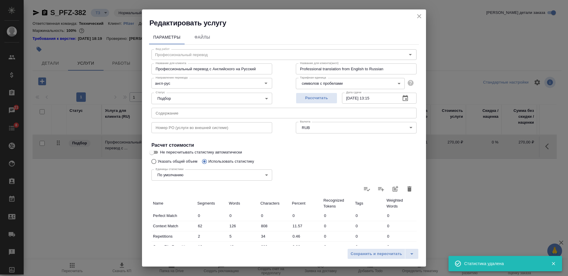
type input "0"
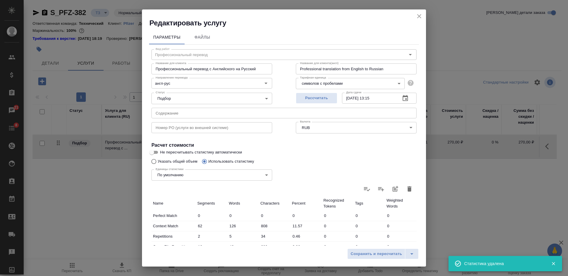
type input "0"
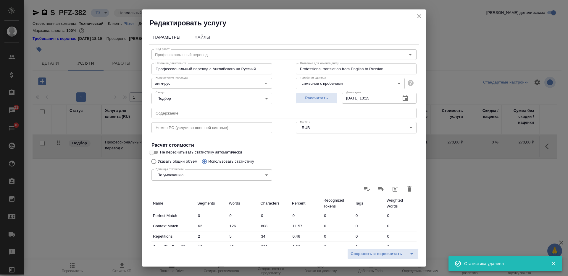
type input "0"
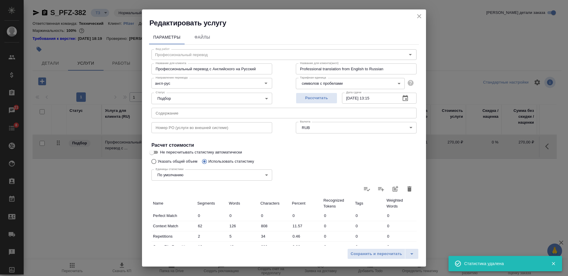
type input "0"
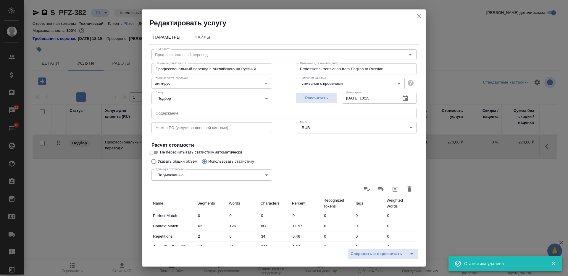
type input "0"
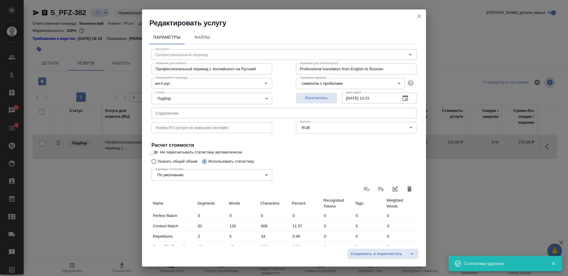
type input "0"
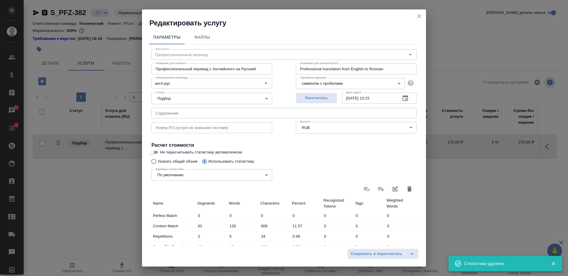
type input "0"
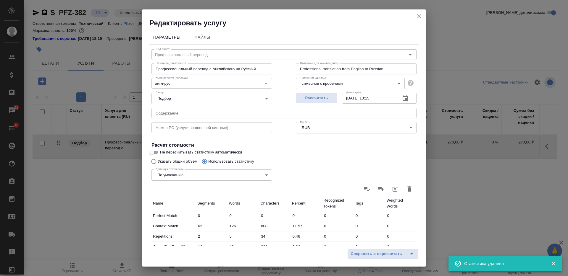
type input "0"
click at [155, 162] on input "Указать общий объем" at bounding box center [152, 161] width 9 height 11
radio input "true"
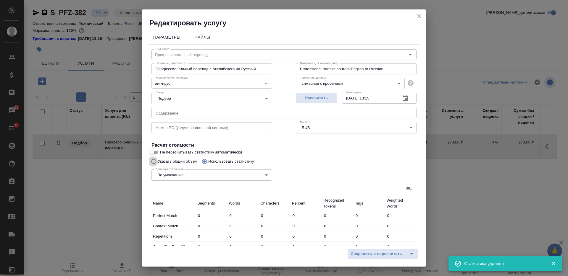
radio input "false"
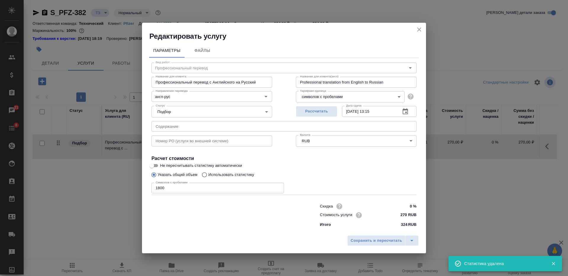
click at [192, 192] on input "1800" at bounding box center [217, 188] width 132 height 11
paste input "6849"
type input "6849"
click at [355, 237] on button "Сохранить и пересчитать" at bounding box center [376, 241] width 58 height 11
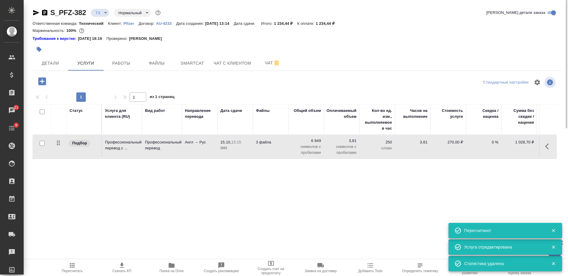
click at [277, 152] on td "3 файла" at bounding box center [270, 147] width 35 height 21
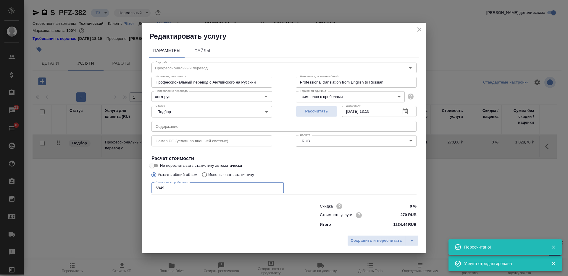
click at [156, 189] on input "6849" at bounding box center [217, 188] width 132 height 11
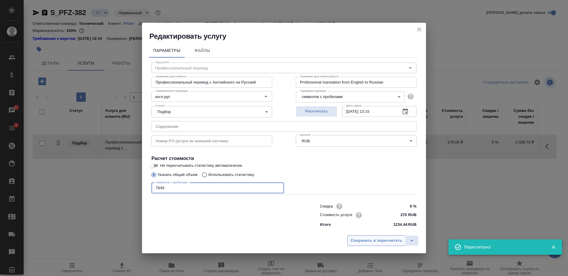
type input "7849"
click at [358, 236] on button "Сохранить и пересчитать" at bounding box center [376, 241] width 58 height 11
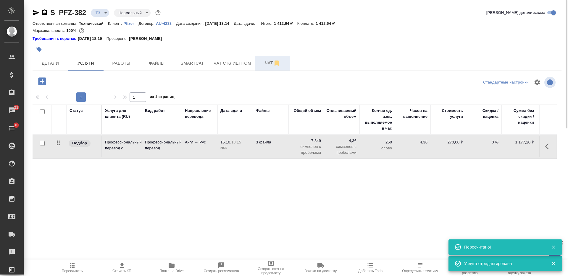
click at [266, 65] on span "Чат" at bounding box center [272, 62] width 28 height 7
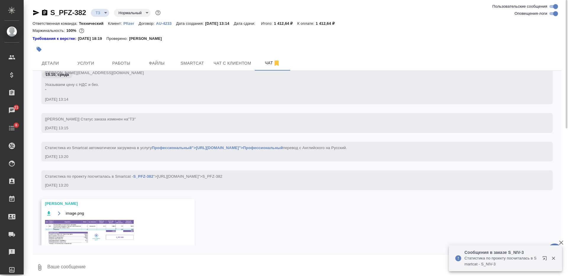
scroll to position [146, 0]
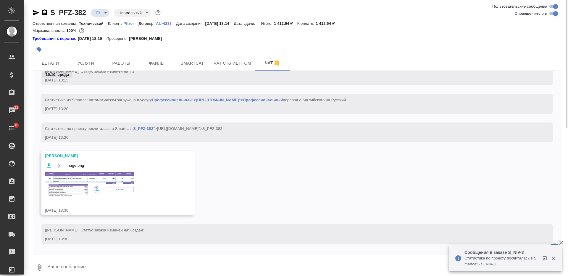
click at [109, 198] on img at bounding box center [89, 184] width 89 height 25
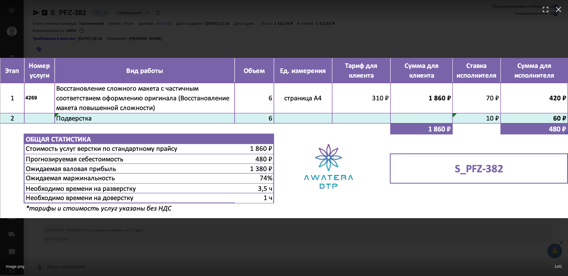
drag, startPoint x: 282, startPoint y: 245, endPoint x: 257, endPoint y: 229, distance: 30.3
click at [282, 246] on div "image.png 1 of 1" at bounding box center [284, 138] width 568 height 276
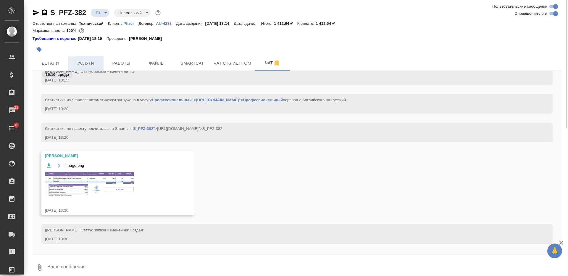
click at [92, 63] on span "Услуги" at bounding box center [86, 63] width 28 height 7
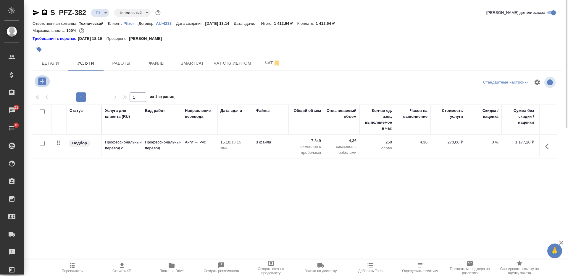
click at [45, 80] on icon "button" at bounding box center [42, 81] width 8 height 8
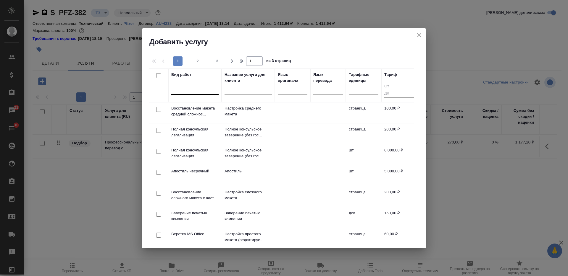
click at [192, 90] on div at bounding box center [194, 89] width 47 height 9
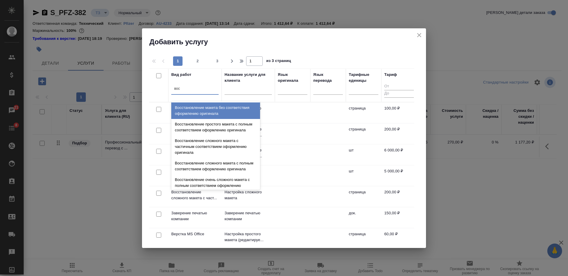
type input "восс"
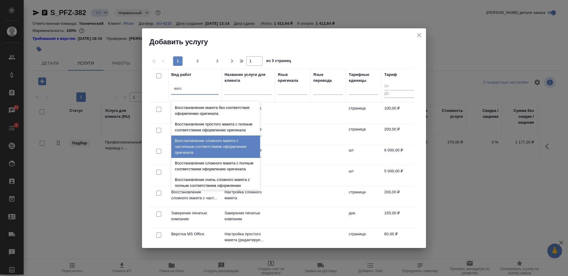
click at [229, 154] on div "Восстановление сложного макета с частичным соответствием оформлению оригинала" at bounding box center [215, 147] width 89 height 22
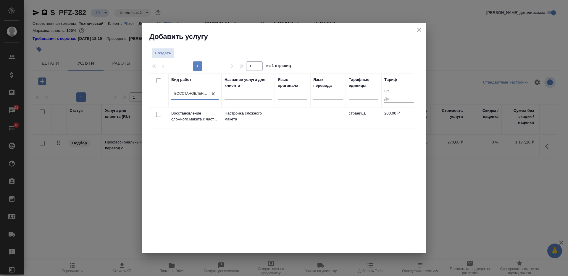
click at [158, 115] on input "checkbox" at bounding box center [158, 114] width 5 height 5
checkbox input "true"
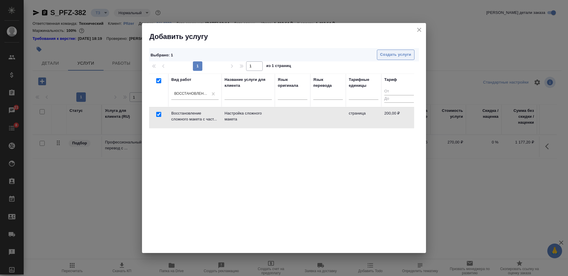
click at [385, 55] on span "Создать услуги" at bounding box center [395, 54] width 31 height 7
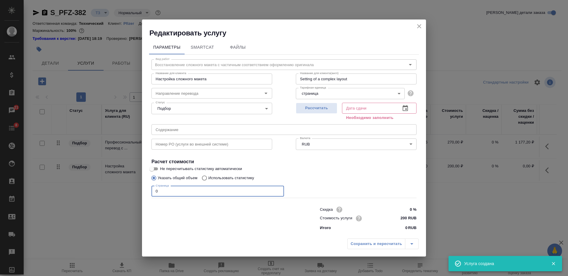
drag, startPoint x: 158, startPoint y: 192, endPoint x: 146, endPoint y: 193, distance: 11.9
click at [146, 193] on div "Параметры SmartCat Файлы Вид работ Восстановление сложного макета с частичным с…" at bounding box center [284, 137] width 284 height 198
type input "6"
click at [308, 111] on span "Рассчитать" at bounding box center [316, 108] width 35 height 7
type input "15.10.2025 14:48"
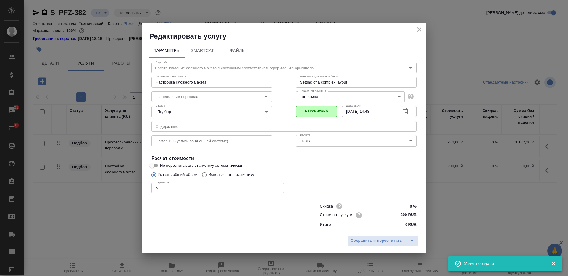
click at [359, 235] on div "Сохранить и пересчитать" at bounding box center [284, 243] width 284 height 21
click at [358, 242] on span "Сохранить и пересчитать" at bounding box center [375, 241] width 51 height 7
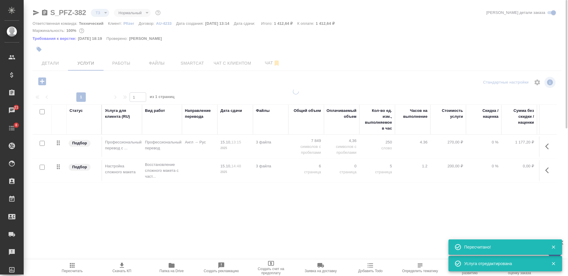
type input "new"
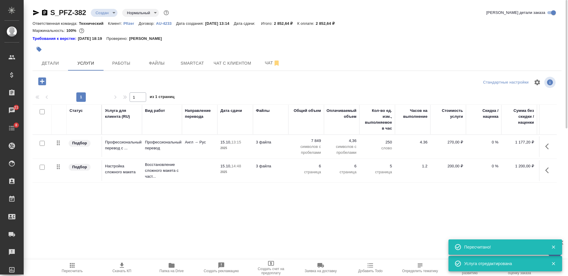
click at [47, 12] on icon "button" at bounding box center [44, 12] width 5 height 6
click at [80, 268] on span "Пересчитать" at bounding box center [72, 267] width 43 height 11
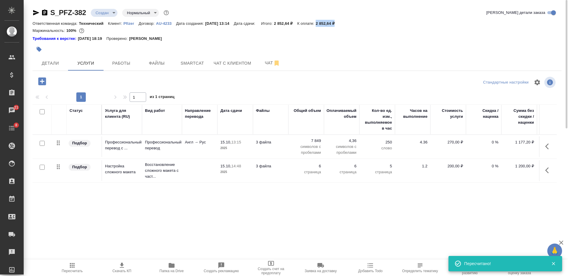
drag, startPoint x: 345, startPoint y: 22, endPoint x: 322, endPoint y: 21, distance: 22.8
click at [322, 21] on div "Ответственная команда: Технический Клиент: Pfizer Договор: AU-4233 Дата создани…" at bounding box center [297, 23] width 529 height 7
copy p "2 852,64 ₽"
click at [41, 112] on input "checkbox" at bounding box center [42, 111] width 5 height 5
checkbox input "true"
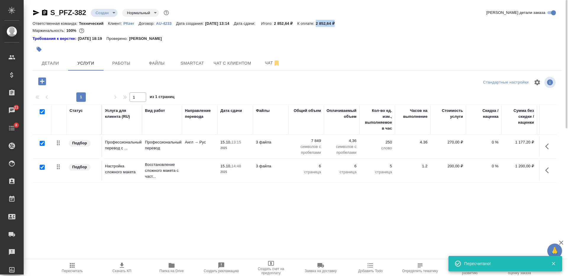
checkbox input "true"
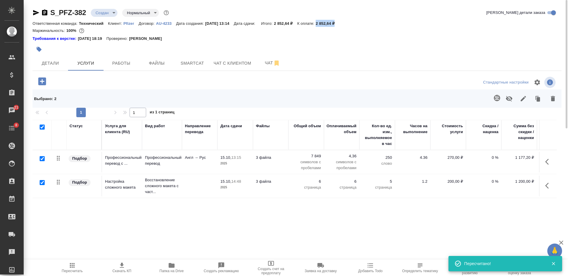
click at [527, 98] on button "button" at bounding box center [523, 98] width 14 height 15
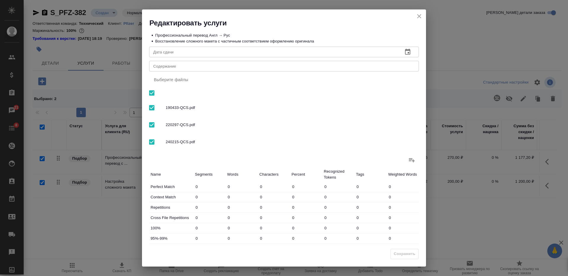
click at [308, 70] on div "x Содержание" at bounding box center [284, 66] width 270 height 11
paste textarea "Перевод Документов"
type textarea "Перевод Документов"
click at [406, 254] on span "Сохранить" at bounding box center [405, 254] width 22 height 7
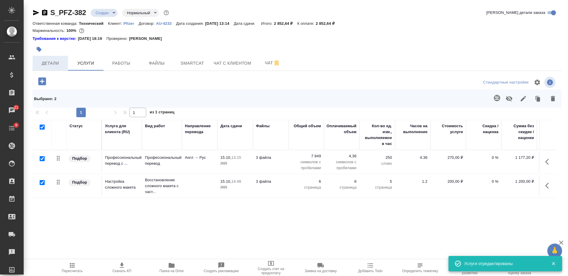
click at [56, 62] on span "Детали" at bounding box center [50, 63] width 28 height 7
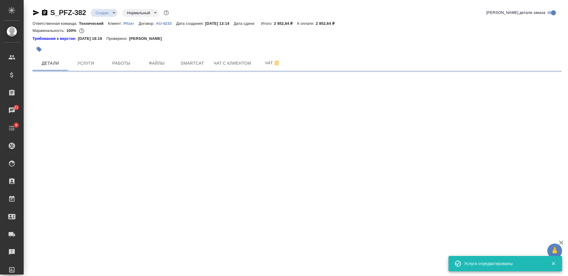
select select "RU"
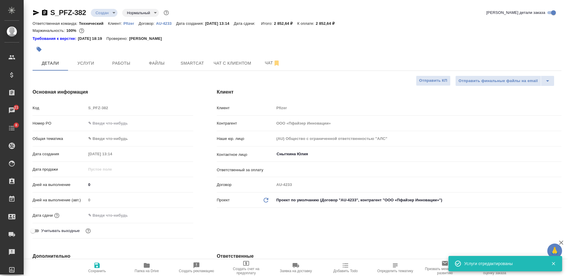
type textarea "x"
click at [88, 266] on span "Сохранить" at bounding box center [97, 267] width 43 height 11
type textarea "x"
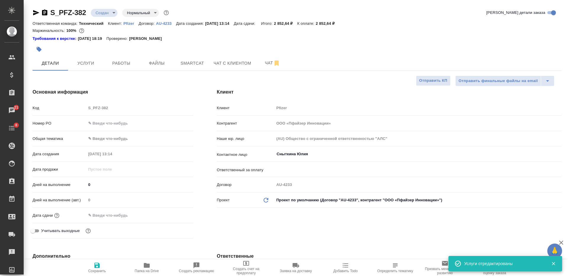
type textarea "x"
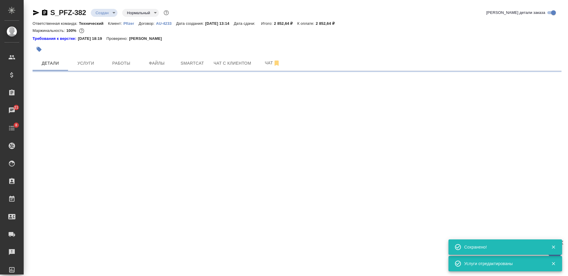
select select "RU"
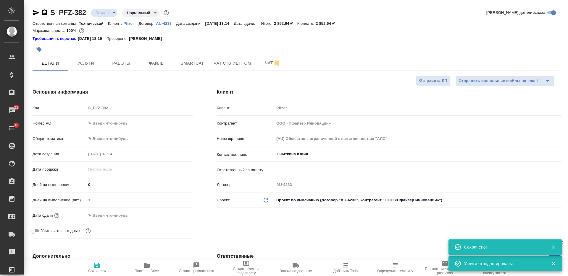
type textarea "x"
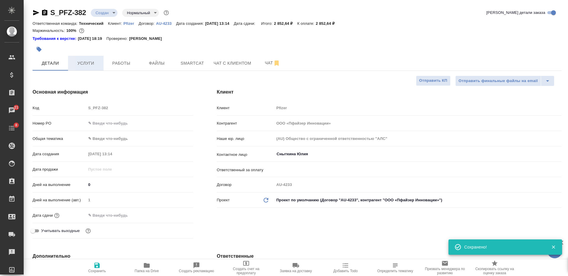
click at [92, 63] on span "Услуги" at bounding box center [86, 63] width 28 height 7
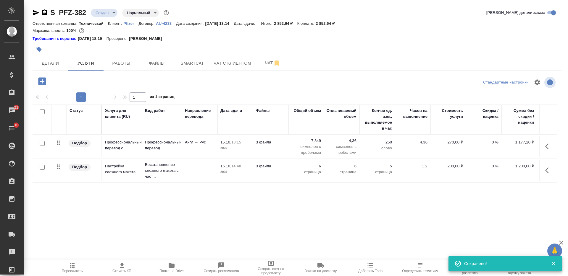
click at [125, 267] on span "Скачать КП" at bounding box center [122, 267] width 43 height 11
click at [424, 272] on span "Определить тематику" at bounding box center [420, 271] width 36 height 4
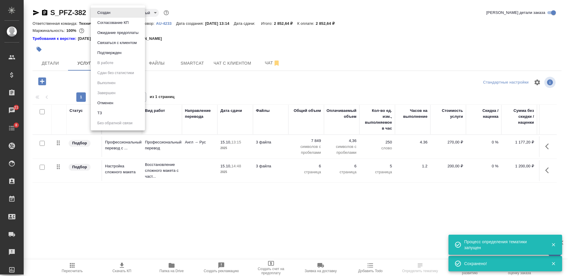
click at [112, 11] on body "🙏 .cls-1 fill:#fff; AWATERA Nikiforova Valeria Клиенты Спецификации Заказы 21 Ч…" at bounding box center [284, 138] width 568 height 276
click at [115, 22] on button "Согласование КП" at bounding box center [113, 23] width 35 height 7
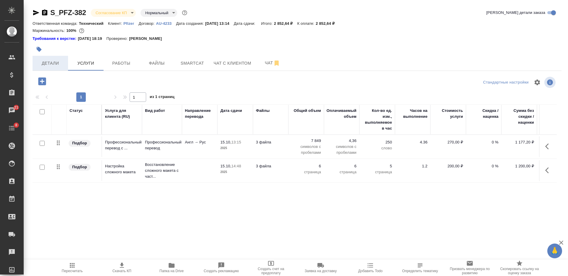
click at [44, 65] on span "Детали" at bounding box center [50, 63] width 28 height 7
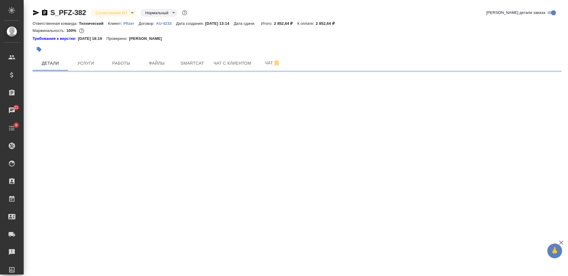
select select "RU"
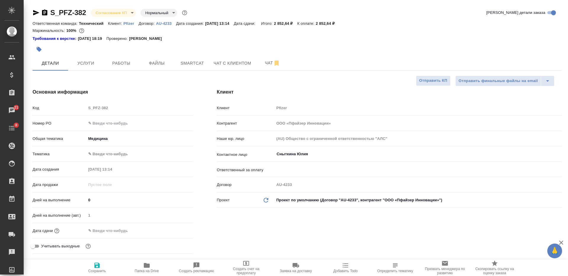
type textarea "x"
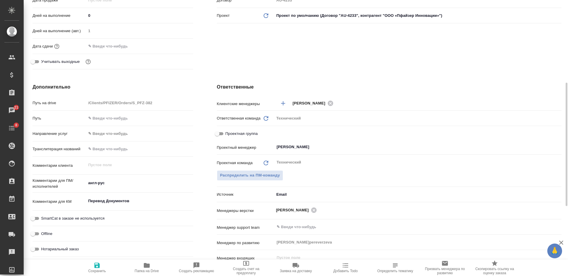
scroll to position [37, 0]
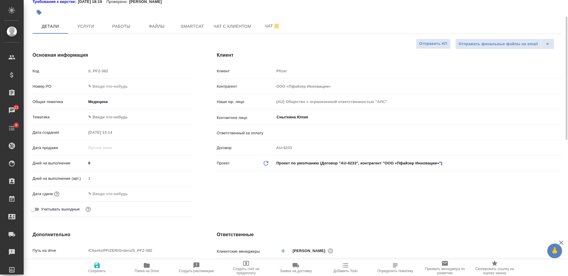
click at [113, 195] on input "text" at bounding box center [112, 194] width 52 height 9
type input "1_.__.____ __:__"
type textarea "x"
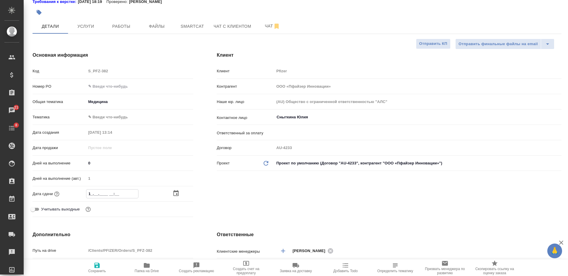
type input "16.__.____ __:__"
type textarea "x"
type input "16.0_.____ __:__"
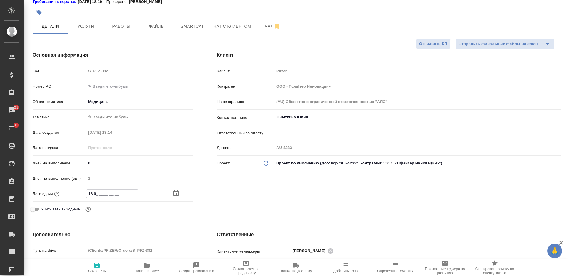
type textarea "x"
type input "16.01.____ __:__"
type textarea "x"
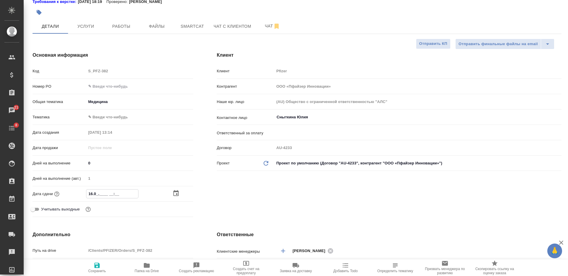
type textarea "x"
type input "16.0_.____ __:__"
type textarea "x"
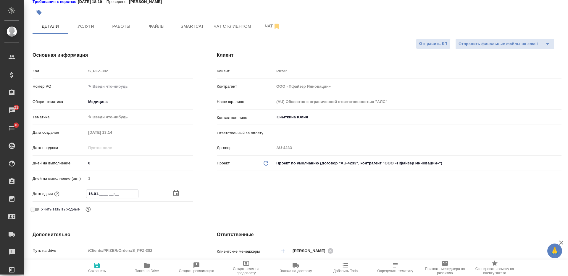
type textarea "x"
type input "16.__.____ __:__"
type textarea "x"
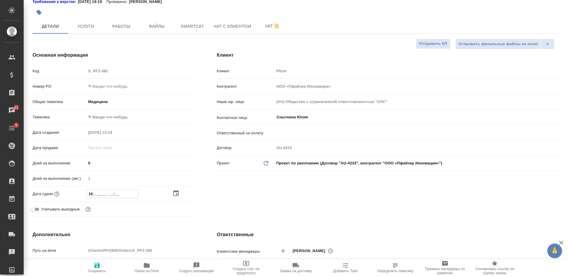
type input "16.1_.____ __:__"
type textarea "x"
type input "16.10.____ __:__"
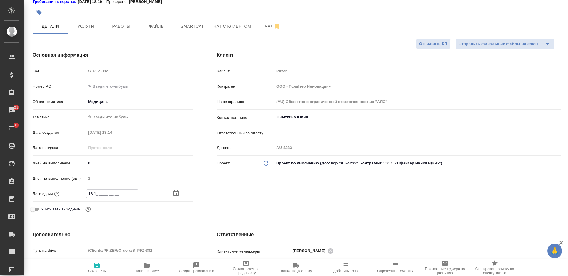
type textarea "x"
type input "16.10.2___ __:__"
type textarea "x"
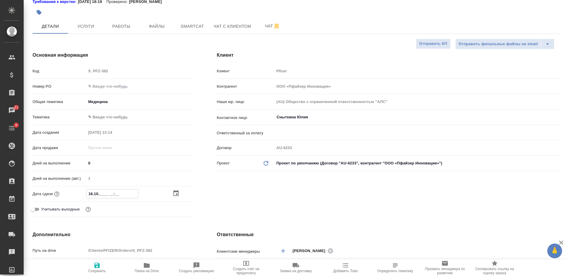
type textarea "x"
type input "16.10.20__ __:__"
type textarea "x"
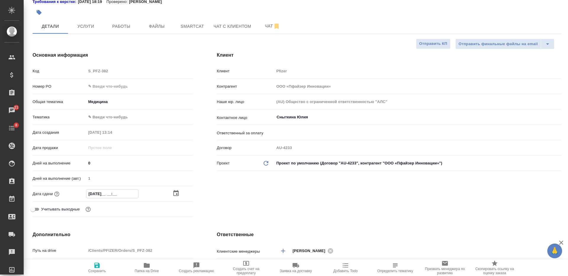
type textarea "x"
type input "16.10.202_ __:__"
type textarea "x"
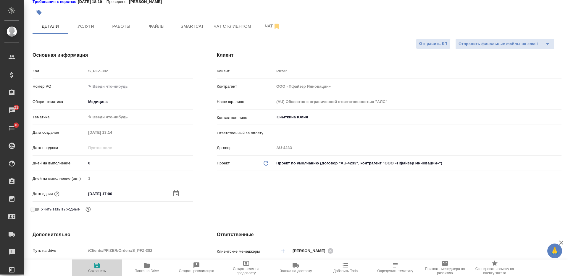
click at [94, 263] on icon "button" at bounding box center [96, 265] width 7 height 7
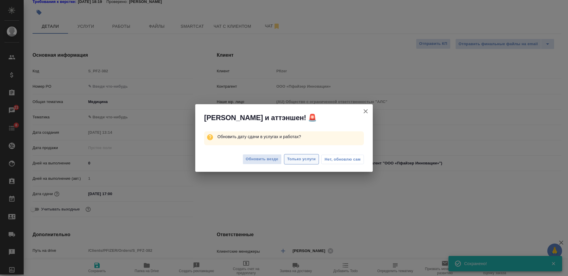
click at [300, 157] on span "Только услуги" at bounding box center [301, 159] width 29 height 7
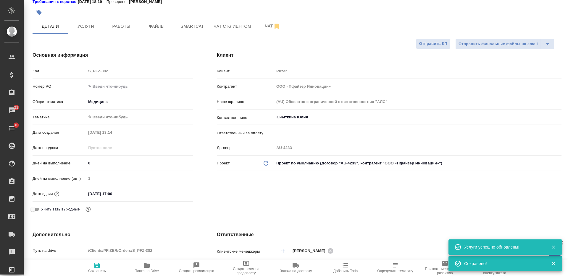
scroll to position [0, 0]
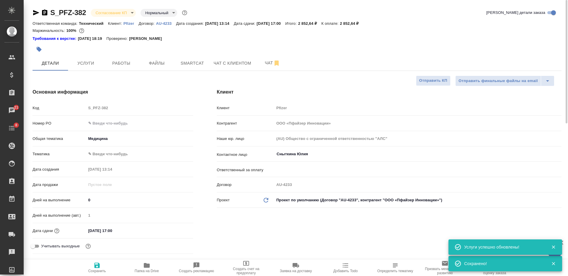
click at [117, 14] on body "🙏 .cls-1 fill:#fff; AWATERA Nikiforova Valeria Клиенты Спецификации Заказы 21 Ч…" at bounding box center [284, 138] width 568 height 276
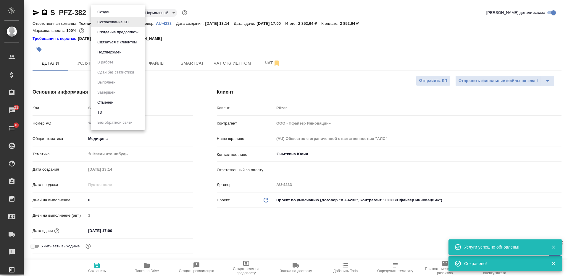
click at [124, 53] on li "Подтвержден" at bounding box center [118, 52] width 54 height 10
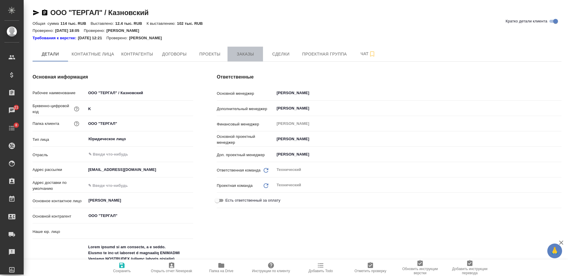
click at [234, 49] on button "Заказы" at bounding box center [244, 54] width 35 height 15
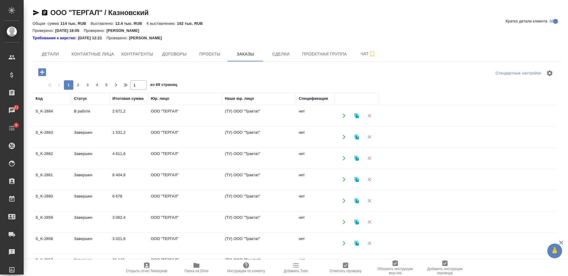
click at [43, 69] on icon "button" at bounding box center [42, 72] width 8 height 8
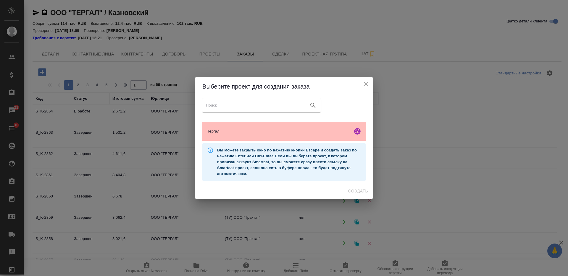
click at [254, 127] on div "Тергал" at bounding box center [283, 131] width 163 height 19
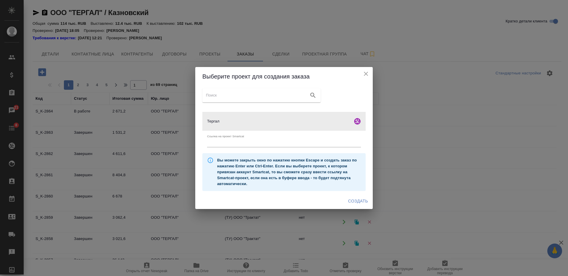
click at [357, 202] on span "Создать" at bounding box center [358, 201] width 20 height 7
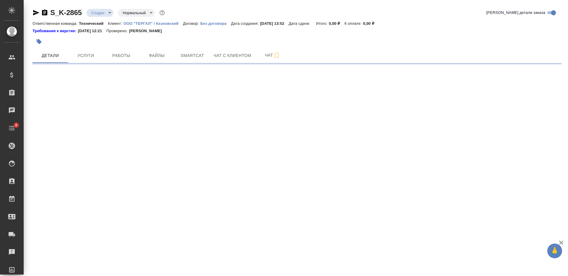
select select "RU"
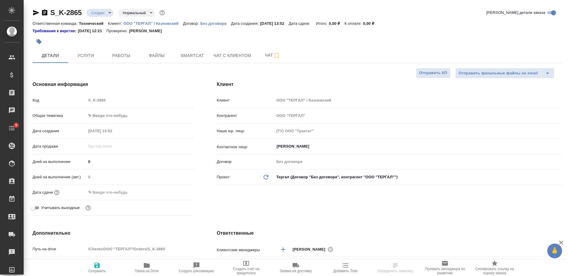
type textarea "x"
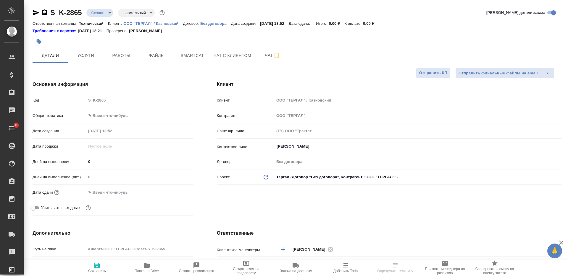
type textarea "x"
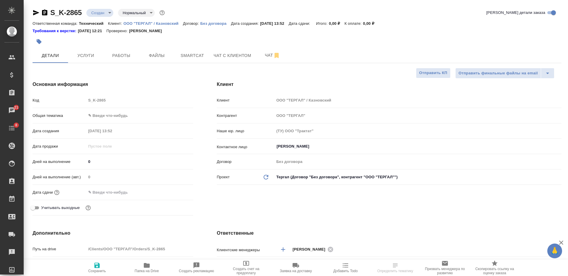
type textarea "x"
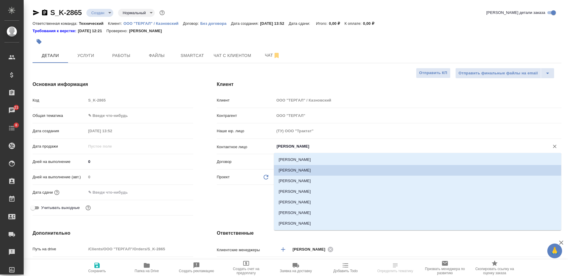
click at [288, 145] on input "Казновский Анатолий" at bounding box center [408, 146] width 264 height 7
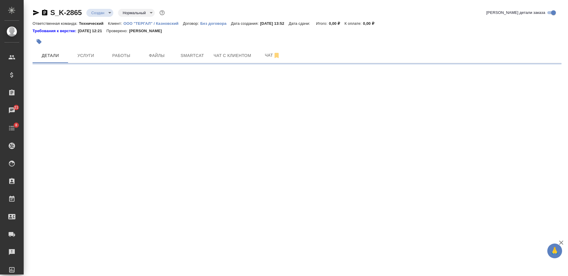
select select "RU"
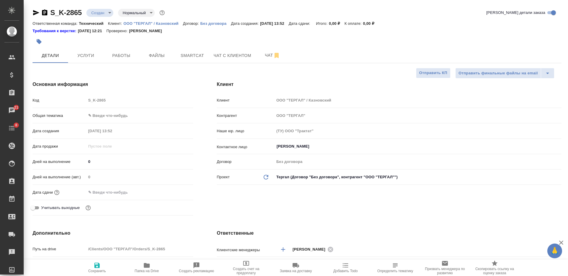
type textarea "x"
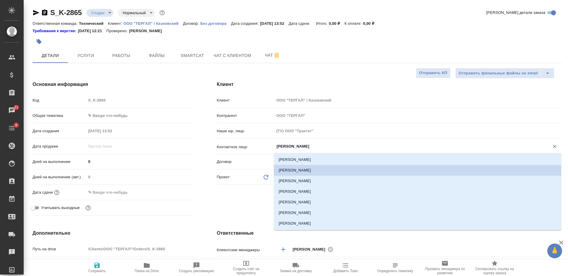
click at [311, 148] on input "Казновский Анатолий" at bounding box center [408, 146] width 264 height 7
click at [313, 181] on li "Куревина Екатерина" at bounding box center [417, 181] width 287 height 11
type input "Куревина Екатерина"
type textarea "x"
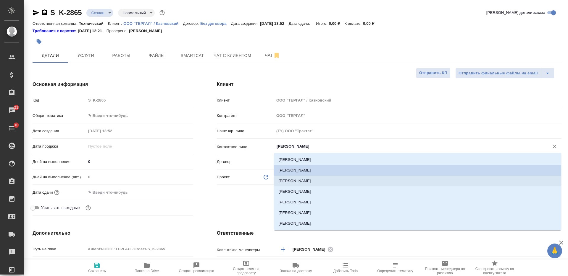
type textarea "x"
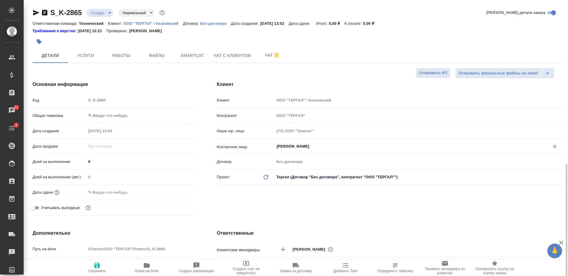
scroll to position [148, 0]
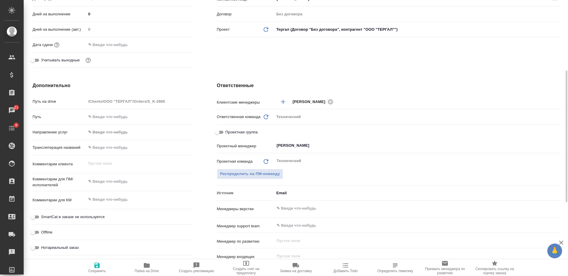
type textarea "x"
click at [127, 185] on textarea at bounding box center [139, 182] width 107 height 10
type textarea "x"
type textarea "р"
type textarea "x"
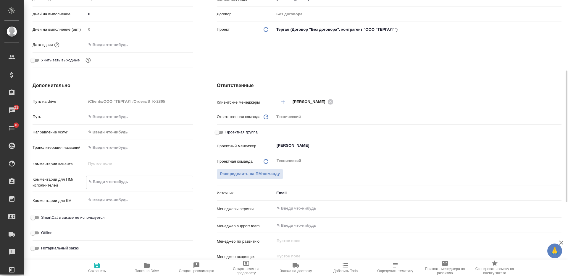
type textarea "x"
type textarea "ру"
type textarea "x"
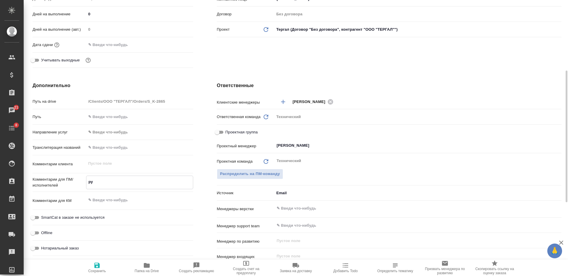
type textarea "рус"
type textarea "x"
type textarea "рус-"
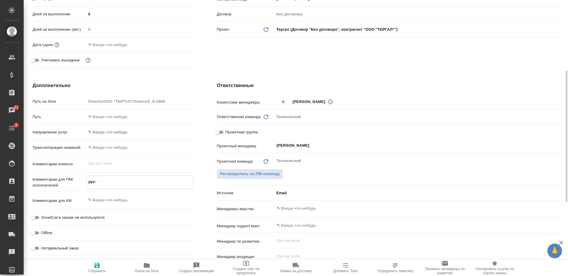
type textarea "x"
type textarea "рус-н"
type textarea "x"
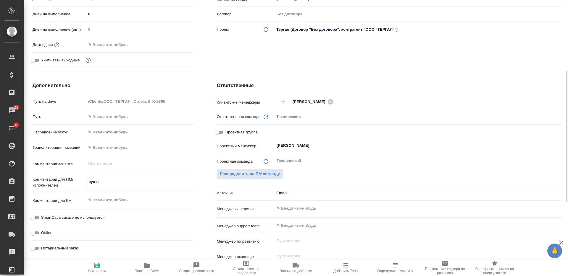
type textarea "x"
type textarea "рус-не"
type textarea "x"
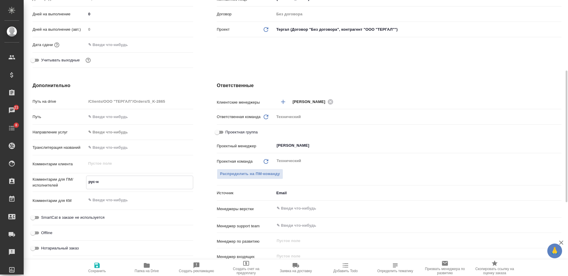
type textarea "x"
type textarea "рус-нем"
type textarea "x"
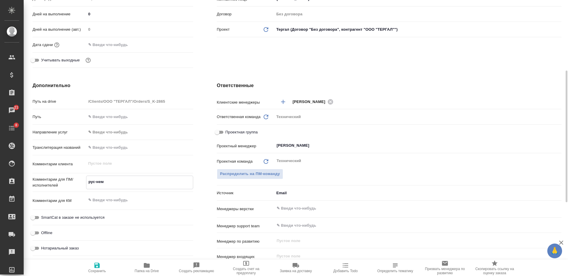
type textarea "рус-нем"
type textarea "x"
click at [131, 198] on textarea at bounding box center [139, 200] width 107 height 10
paste textarea "Булаев Олег"
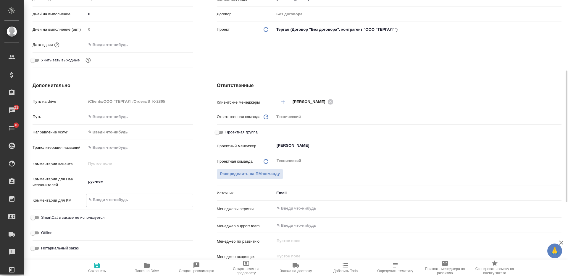
type textarea "x"
type textarea "Булаев Олег"
type textarea "x"
click at [303, 213] on div "​" at bounding box center [417, 208] width 287 height 11
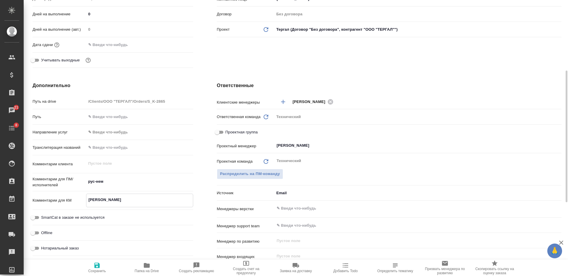
type textarea "Булаев Олег"
type textarea "x"
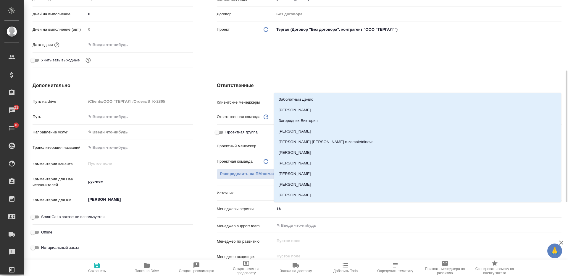
type input "заб"
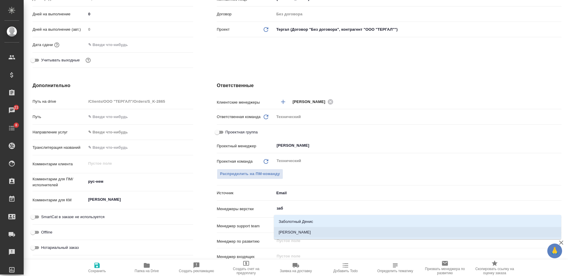
click at [304, 231] on li "Заборова Александра" at bounding box center [417, 232] width 287 height 11
type textarea "x"
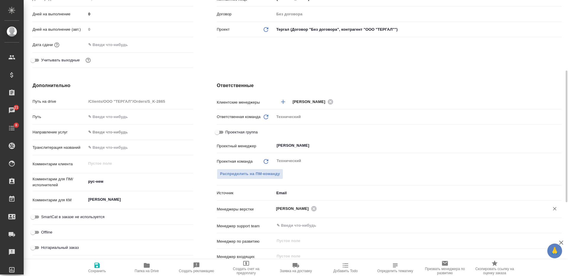
type textarea "x"
click at [127, 185] on textarea "рус-нем" at bounding box center [139, 182] width 107 height 10
type textarea "рус-нем"
type textarea "x"
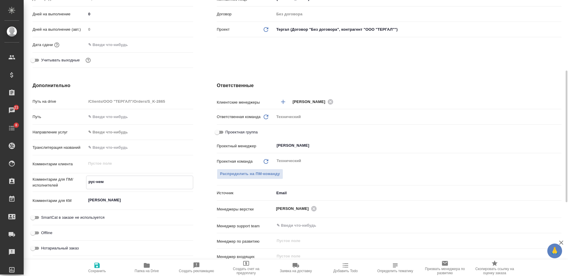
type textarea "x"
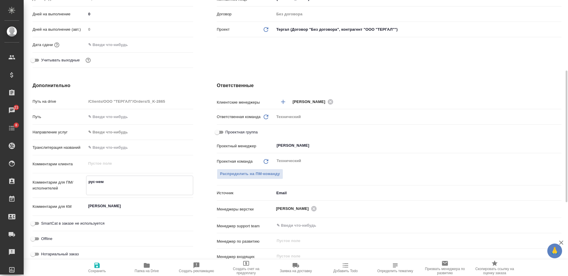
type textarea "рус-нем н"
type textarea "x"
type textarea "рус-нем на"
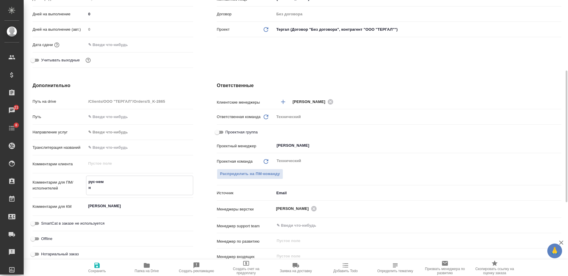
type textarea "x"
type textarea "рус-нем на"
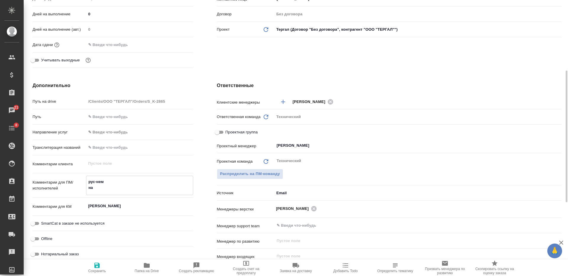
type textarea "x"
type textarea "рус-нем на с"
type textarea "x"
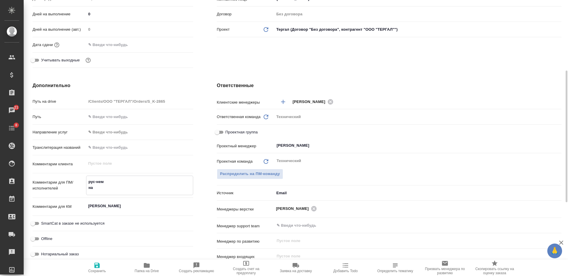
type textarea "x"
type textarea "рус-нем на се"
type textarea "x"
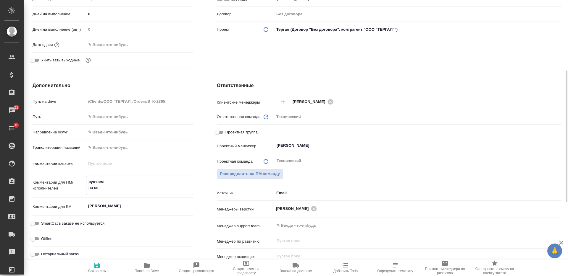
type textarea "x"
type textarea "рус-нем на сег"
type textarea "x"
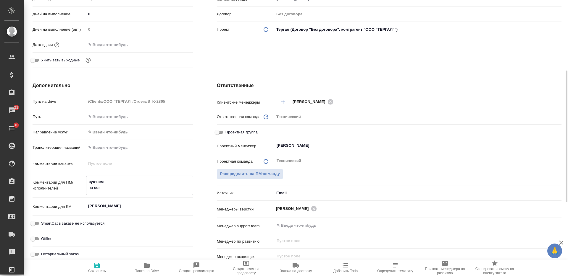
type textarea "рус-нем на сего"
type textarea "x"
type textarea "рус-нем на сегод"
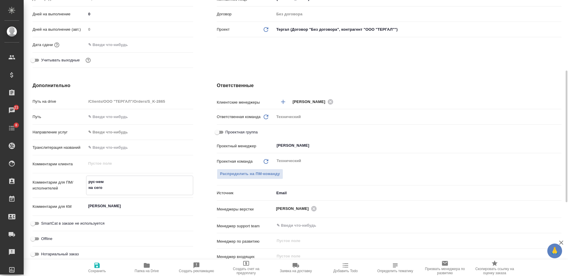
type textarea "x"
type textarea "рус-нем на сегодн"
type textarea "x"
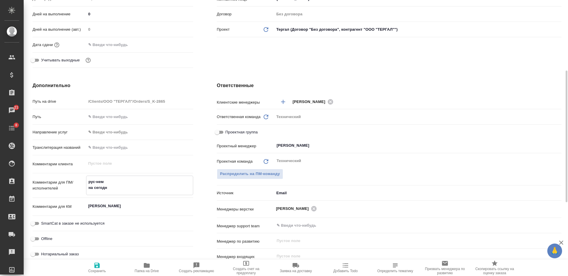
type textarea "x"
type textarea "рус-нем на сегодня"
type textarea "x"
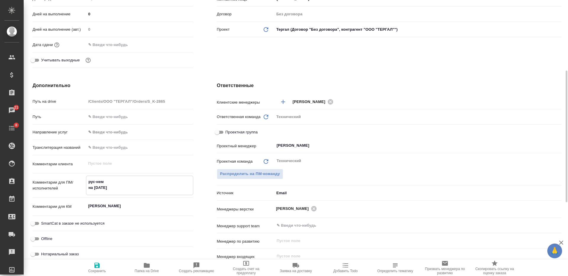
type textarea "x"
type textarea "рус-нем на сегодня"
type textarea "x"
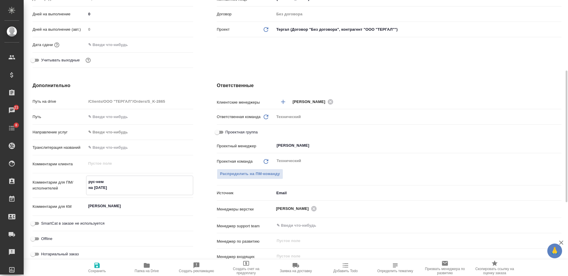
type textarea "рус-нем на сегодня в"
type textarea "x"
type textarea "рус-нем на сегодня ве"
type textarea "x"
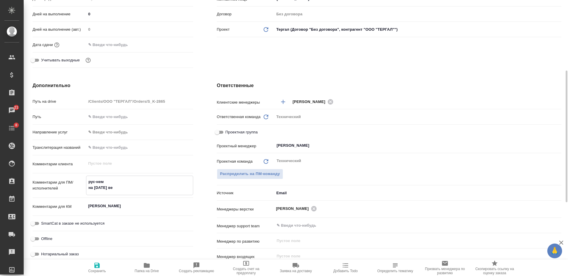
type textarea "x"
type textarea "рус-нем на сегодня вееч"
type textarea "x"
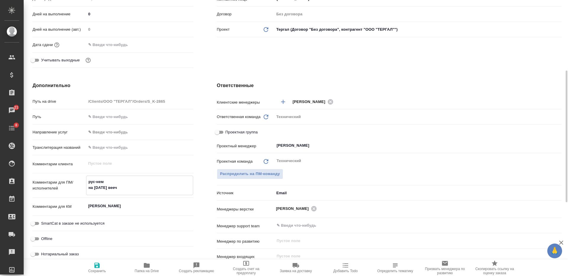
type textarea "x"
type textarea "рус-нем на сегодня веечр"
type textarea "x"
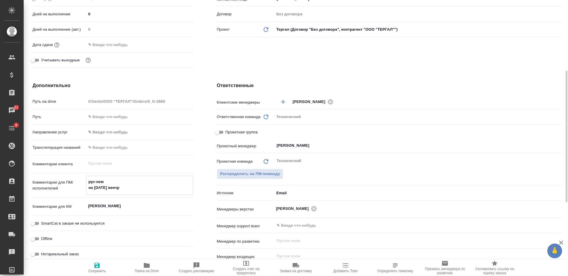
type textarea "x"
type textarea "рус-нем на сегодня вееч"
type textarea "x"
type textarea "рус-нем на сегодня вее"
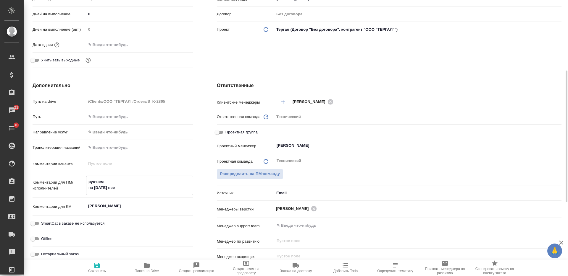
type textarea "x"
type textarea "рус-нем на сегодня ве"
type textarea "x"
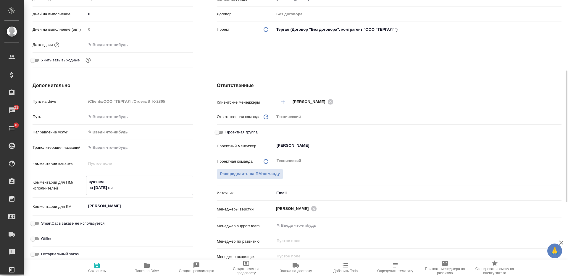
type textarea "x"
type textarea "рус-нем на сегодня веч"
type textarea "x"
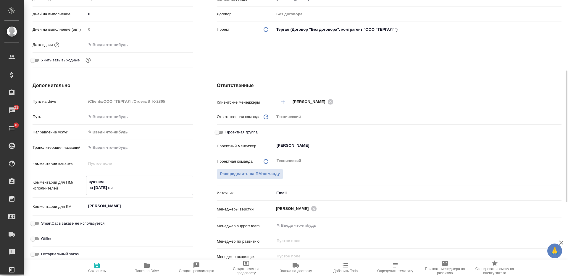
type textarea "x"
type textarea "рус-нем на сегодня вече"
type textarea "x"
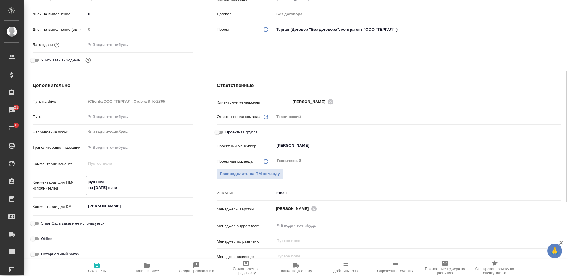
type textarea "рус-нем на сегодня вечем"
type textarea "x"
type textarea "рус-нем на сегодня вечем"
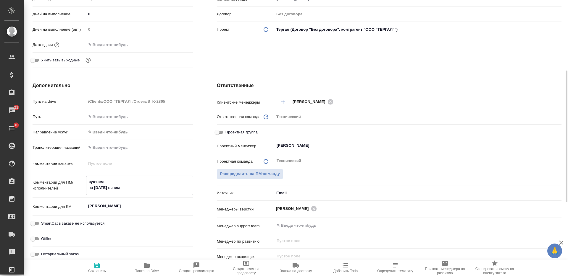
type textarea "x"
type textarea "рус-нем на сегодня вечем"
type textarea "x"
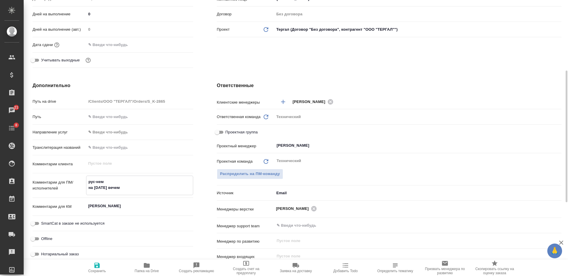
type textarea "x"
type textarea "рус-нем на сегодня вече"
type textarea "x"
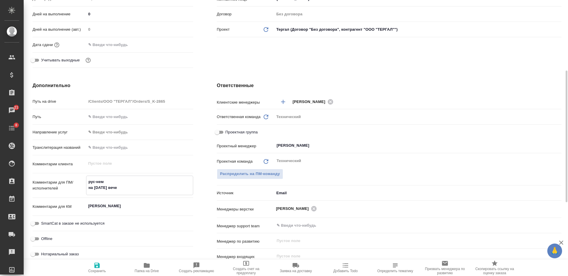
type textarea "x"
type textarea "рус-нем на сегодня вечер"
type textarea "x"
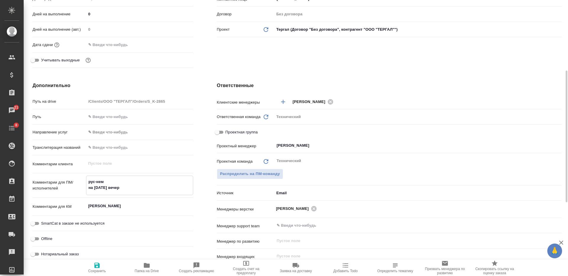
type textarea "рус-нем на сегодня вечер"
type textarea "x"
type textarea "рус-нем на сегодня вечер г"
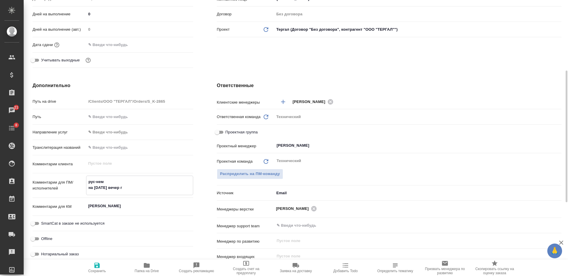
type textarea "x"
type textarea "рус-нем на сегодня вечер го"
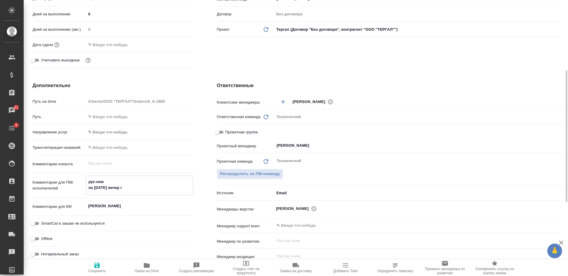
type textarea "x"
type textarea "рус-нем на сегодня вечер гот"
type textarea "x"
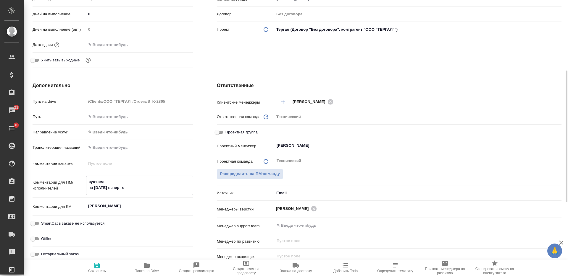
type textarea "x"
type textarea "рус-нем на сегодня вечер гото"
type textarea "x"
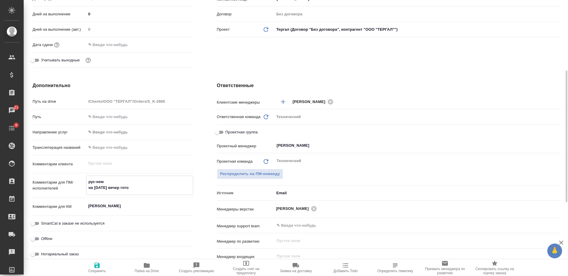
type textarea "рус-нем на сегодня вечер готов"
type textarea "x"
type textarea "рус-нем на сегодня вечер готовн"
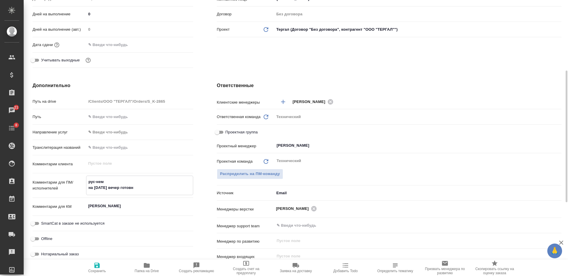
type textarea "x"
type textarea "рус-нем на сегодня вечер готовно"
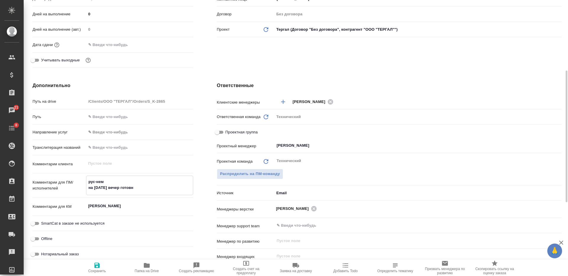
type textarea "x"
click at [105, 265] on span "Сохранить" at bounding box center [97, 267] width 43 height 11
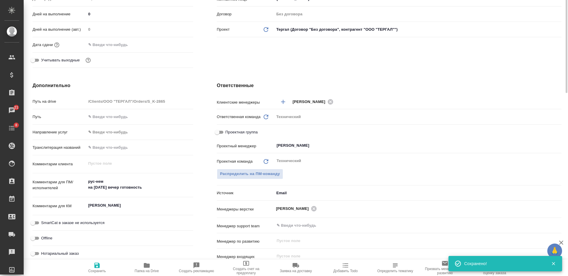
scroll to position [0, 0]
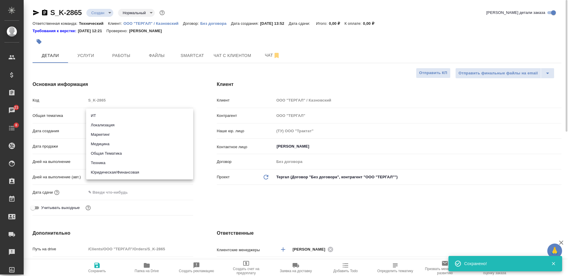
click at [118, 114] on body "🙏 .cls-1 fill:#fff; AWATERA Nikiforova Valeria Клиенты Спецификации Заказы 21 Ч…" at bounding box center [284, 138] width 568 height 276
click at [124, 145] on li "Медицина" at bounding box center [139, 144] width 107 height 9
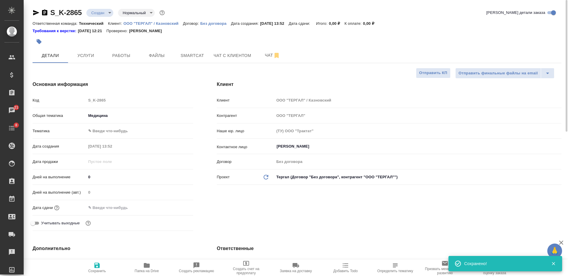
click at [124, 125] on div "Общая тематика Медицина med" at bounding box center [113, 118] width 161 height 15
click at [124, 130] on body "🙏 .cls-1 fill:#fff; AWATERA Nikiforova Valeria Клиенты Спецификации Заказы 21 Ч…" at bounding box center [284, 138] width 568 height 276
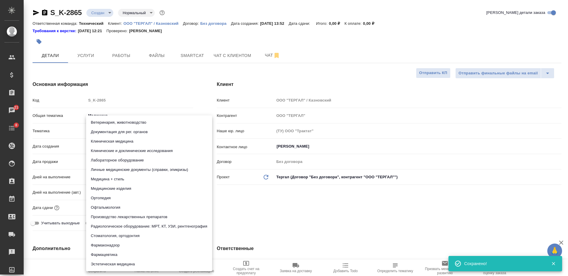
click at [147, 169] on li "Личные медицинские документы (справки, эпикризы)" at bounding box center [149, 169] width 126 height 9
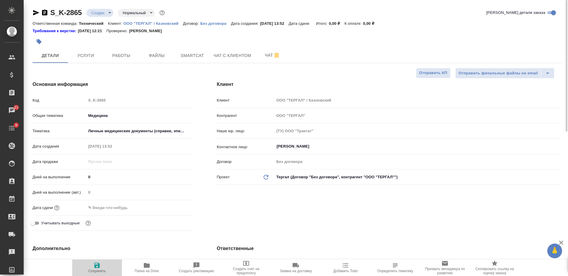
drag, startPoint x: 104, startPoint y: 270, endPoint x: 104, endPoint y: 267, distance: 3.3
click at [104, 269] on span "Сохранить" at bounding box center [97, 271] width 18 height 4
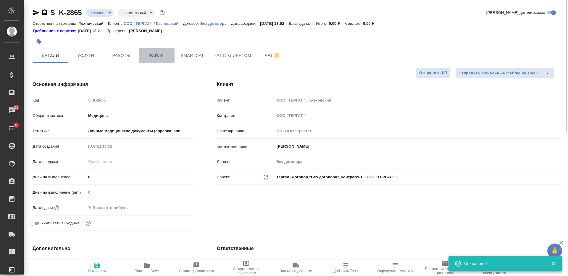
click at [163, 53] on span "Файлы" at bounding box center [157, 55] width 28 height 7
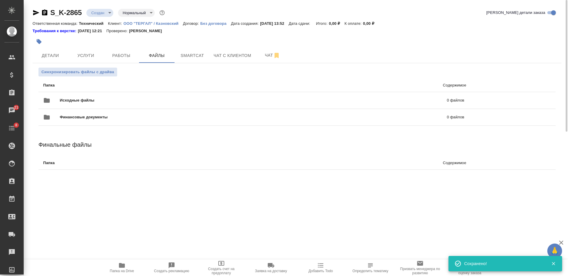
click at [177, 92] on div "Исходные файлы 0 файлов" at bounding box center [253, 101] width 433 height 26
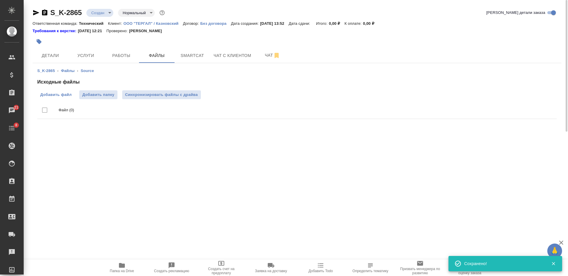
click at [67, 96] on span "Добавить файл" at bounding box center [55, 95] width 31 height 6
click at [0, 0] on input "Добавить файл" at bounding box center [0, 0] width 0 height 0
click at [92, 58] on span "Услуги" at bounding box center [86, 55] width 28 height 7
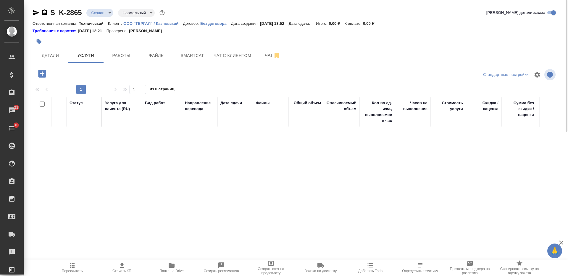
click at [45, 73] on icon "button" at bounding box center [42, 74] width 8 height 8
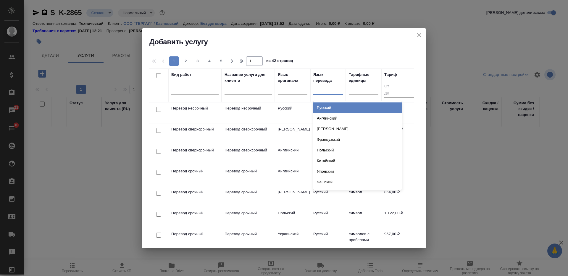
click at [322, 89] on div at bounding box center [328, 89] width 30 height 9
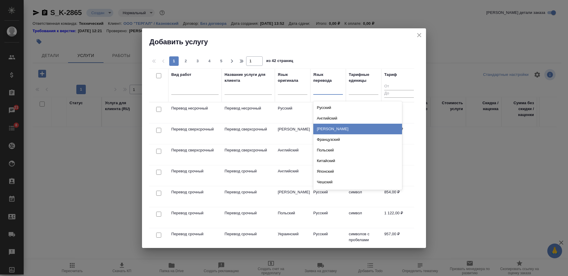
click at [334, 128] on div "Немецкий" at bounding box center [357, 129] width 89 height 11
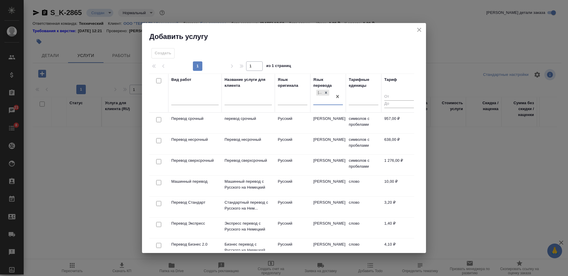
click at [159, 161] on input "checkbox" at bounding box center [158, 161] width 5 height 5
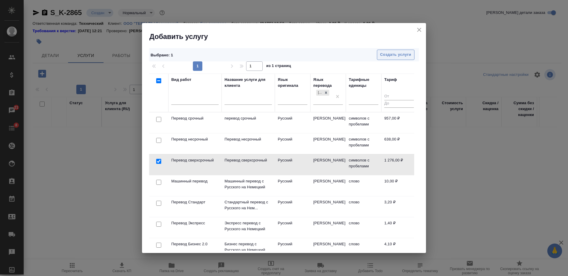
click at [396, 50] on button "Создать услуги" at bounding box center [396, 55] width 38 height 10
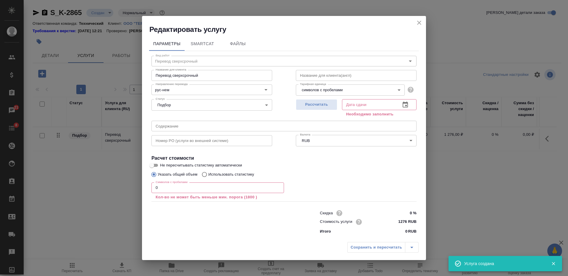
drag, startPoint x: 144, startPoint y: 193, endPoint x: 128, endPoint y: 193, distance: 16.3
click at [133, 193] on div "Редактировать услугу Параметры SmartCat Файлы Вид работ Перевод сверхсрочный Ви…" at bounding box center [284, 138] width 568 height 276
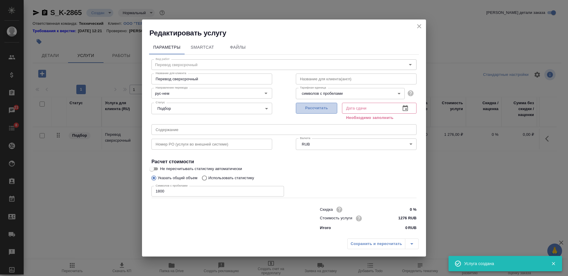
click at [327, 114] on button "Рассчитать" at bounding box center [316, 108] width 41 height 11
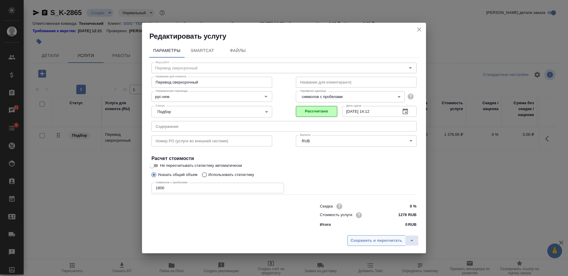
click at [370, 240] on span "Сохранить и пересчитать" at bounding box center [375, 241] width 51 height 7
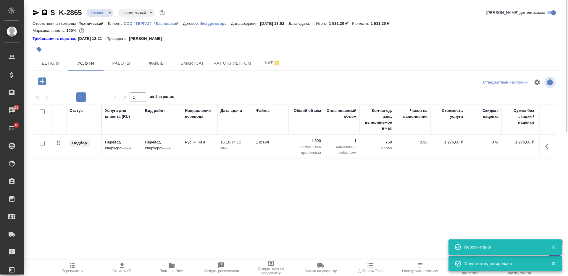
click at [100, 12] on body "🙏 .cls-1 fill:#fff; AWATERA Nikiforova Valeria Клиенты Спецификации Заказы 21 Ч…" at bounding box center [284, 138] width 568 height 276
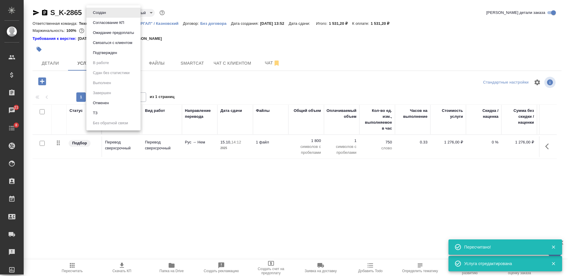
click at [126, 113] on li "ТЗ" at bounding box center [113, 113] width 54 height 10
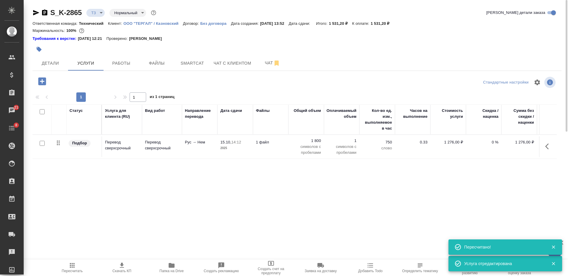
click at [43, 112] on input "checkbox" at bounding box center [42, 111] width 5 height 5
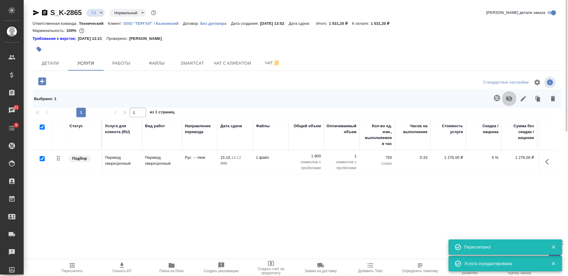
click at [503, 103] on button "button" at bounding box center [509, 98] width 14 height 15
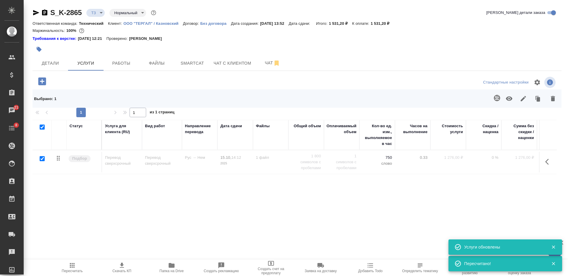
click at [506, 102] on icon "button" at bounding box center [508, 98] width 7 height 7
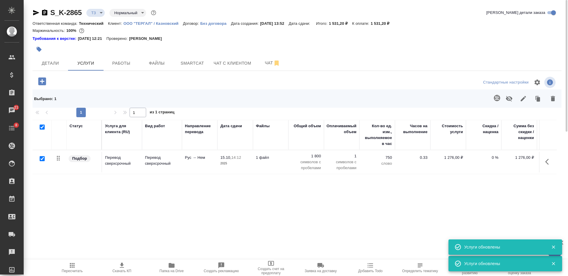
click at [496, 99] on icon "button" at bounding box center [496, 98] width 7 height 7
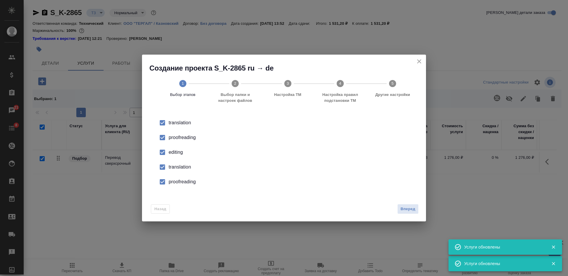
click at [161, 141] on input "checkbox" at bounding box center [162, 138] width 12 height 12
click at [163, 157] on input "checkbox" at bounding box center [162, 152] width 12 height 12
click at [164, 169] on input "checkbox" at bounding box center [162, 167] width 12 height 12
drag, startPoint x: 164, startPoint y: 169, endPoint x: 284, endPoint y: 190, distance: 122.1
click at [166, 183] on input "checkbox" at bounding box center [162, 182] width 12 height 12
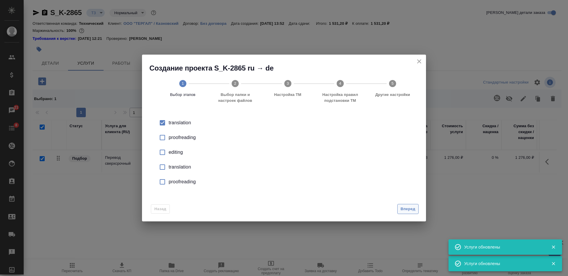
click at [420, 212] on div "Назад Вперед" at bounding box center [284, 208] width 284 height 28
click at [409, 208] on span "Вперед" at bounding box center [407, 209] width 15 height 7
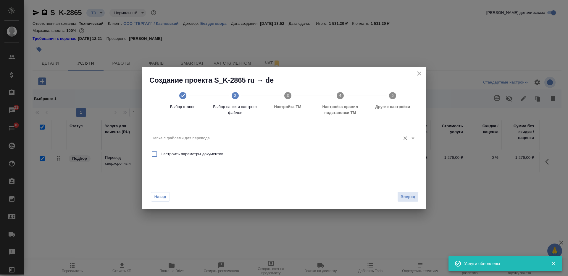
click at [350, 140] on input "Папка с файлами для перевода" at bounding box center [274, 138] width 246 height 7
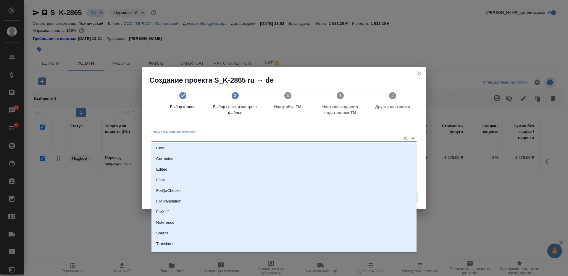
scroll to position [31, 0]
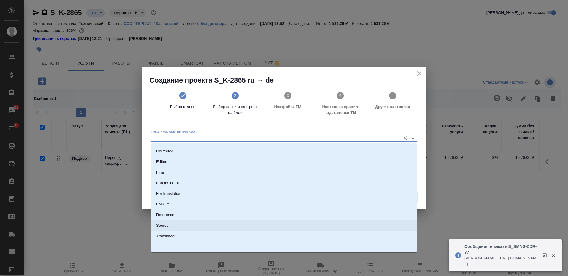
click at [253, 226] on li "Source" at bounding box center [283, 226] width 265 height 11
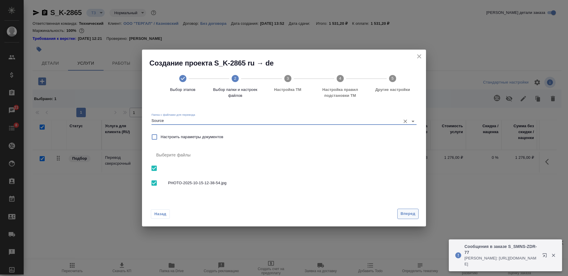
click at [416, 218] on button "Вперед" at bounding box center [407, 214] width 21 height 10
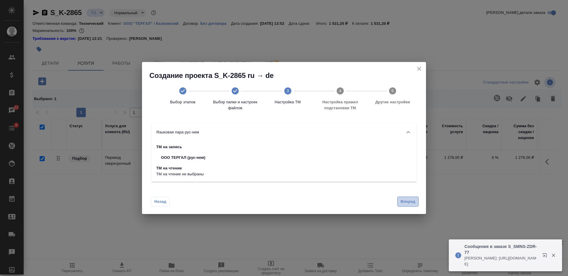
click at [414, 206] on button "Вперед" at bounding box center [407, 202] width 21 height 10
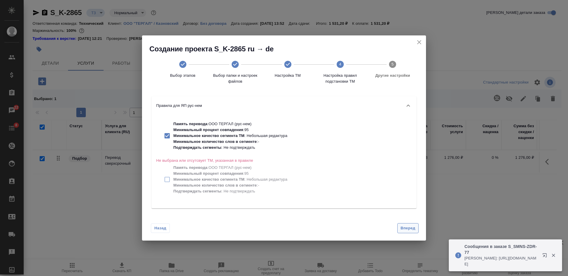
click at [414, 229] on span "Вперед" at bounding box center [407, 228] width 15 height 7
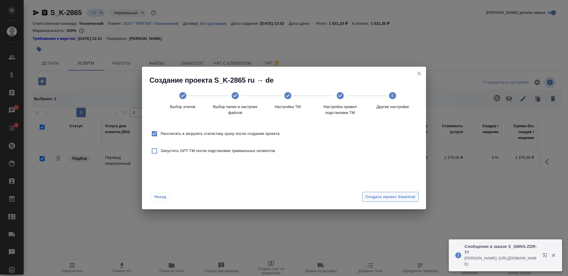
click at [411, 195] on span "Создать проект Smartcat" at bounding box center [390, 197] width 50 height 7
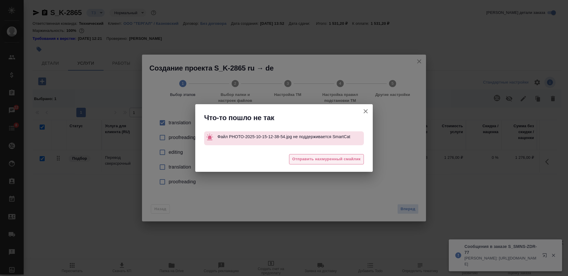
click at [353, 163] on span "Отправить нахмуренный смайлик" at bounding box center [326, 159] width 68 height 7
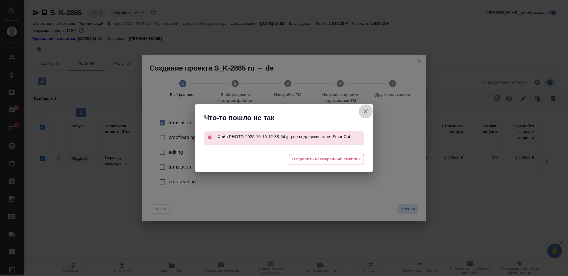
click at [364, 111] on div "Что-то пошло не так Файл PHOTO-2025-10-15-12-38-54.jpg не поддерживается SmartC…" at bounding box center [284, 138] width 568 height 276
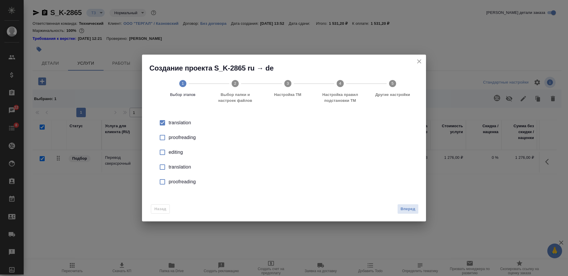
click at [415, 62] on div "Создание проекта S_K-2865 ru → de 1 Выбор этапов 2 Выбор папки и настроек файло…" at bounding box center [284, 83] width 284 height 56
click at [419, 59] on icon "close" at bounding box center [418, 61] width 7 height 7
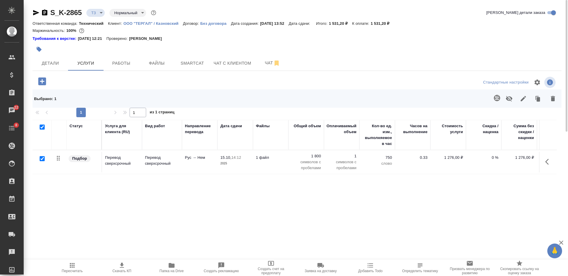
click at [44, 11] on icon "button" at bounding box center [44, 12] width 5 height 6
copy h2 "Создание проекта S_K-2865 ru → de"
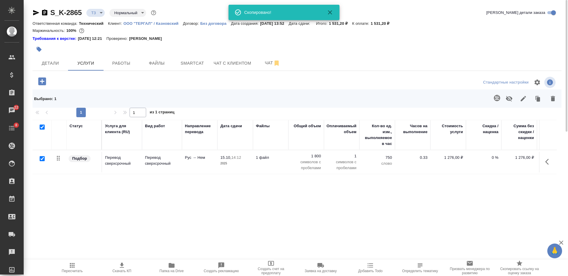
click at [45, 11] on icon "button" at bounding box center [44, 12] width 5 height 6
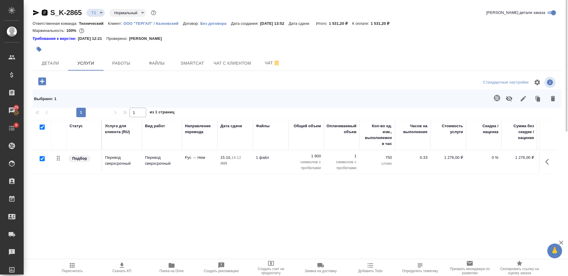
click at [46, 11] on icon "button" at bounding box center [44, 12] width 5 height 6
click at [266, 59] on button "Чат" at bounding box center [272, 63] width 35 height 15
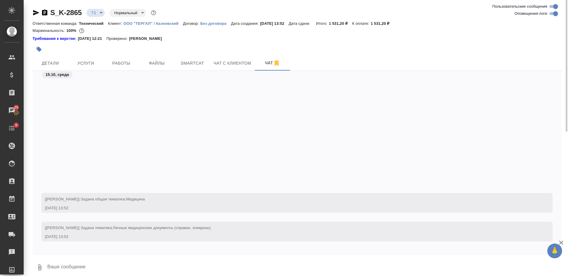
scroll to position [139, 0]
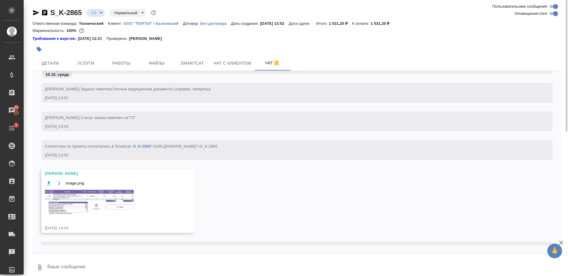
click at [90, 194] on img at bounding box center [89, 202] width 89 height 25
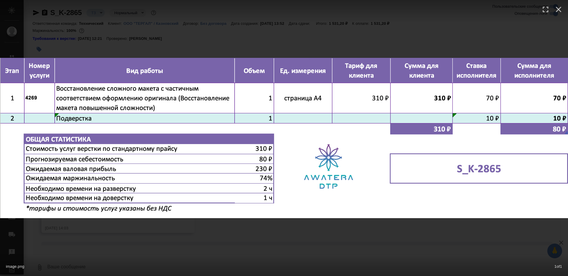
click at [243, 232] on div "image.png 1 of 1" at bounding box center [284, 138] width 568 height 276
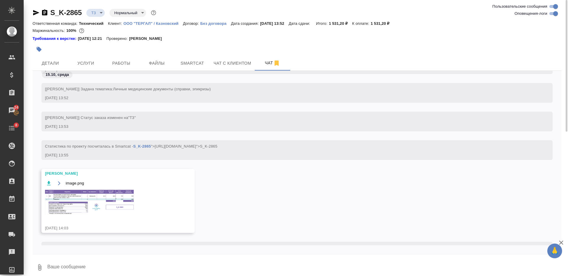
click at [83, 71] on div "15.10, среда" at bounding box center [297, 76] width 529 height 11
click at [84, 66] on span "Услуги" at bounding box center [86, 63] width 28 height 7
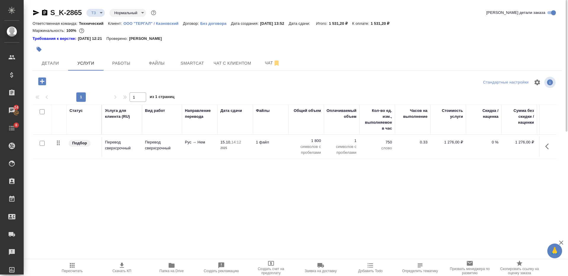
click at [41, 78] on icon "button" at bounding box center [42, 81] width 8 height 8
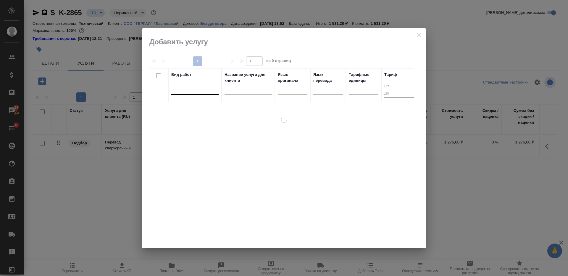
click at [195, 90] on div at bounding box center [194, 89] width 47 height 9
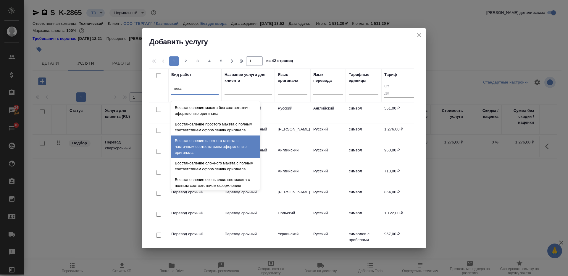
click at [222, 153] on div "Восстановление сложного макета с частичным соответствием оформлению оригинала" at bounding box center [215, 147] width 89 height 22
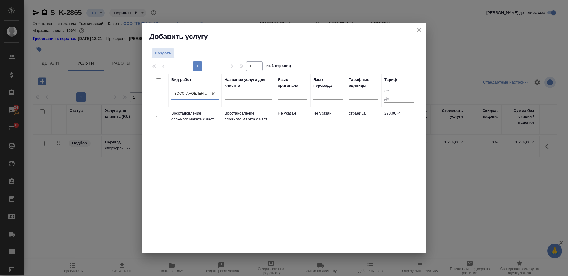
click at [161, 114] on div at bounding box center [158, 115] width 13 height 8
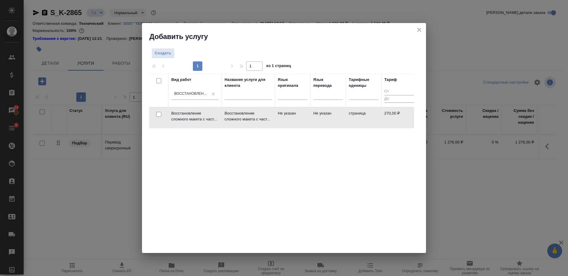
click at [160, 114] on input "checkbox" at bounding box center [158, 114] width 5 height 5
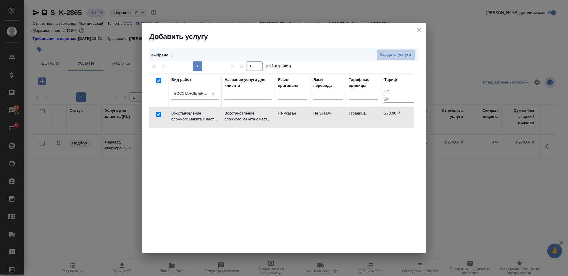
click at [391, 51] on button "Создать услуги" at bounding box center [396, 55] width 38 height 10
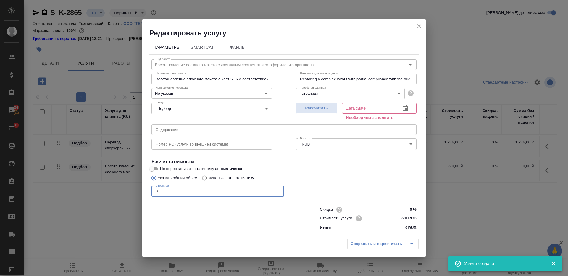
click at [150, 190] on div "Вид работ Восстановление сложного макета с частичным соответствием оформлению о…" at bounding box center [284, 144] width 270 height 179
click at [313, 114] on button "Рассчитать" at bounding box center [316, 108] width 41 height 11
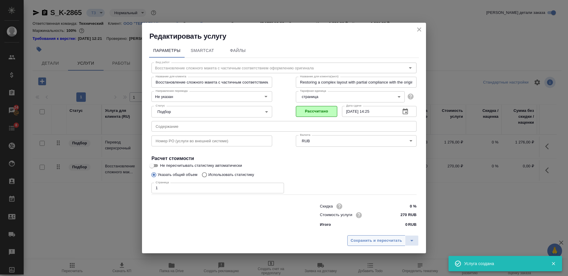
click at [363, 242] on span "Сохранить и пересчитать" at bounding box center [375, 241] width 51 height 7
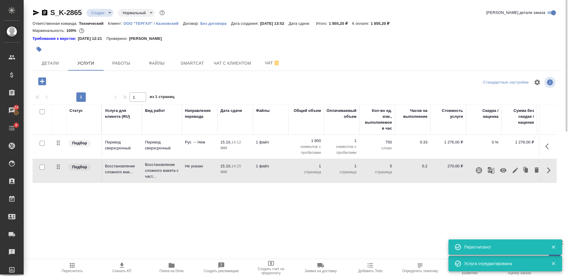
click at [502, 171] on icon "button" at bounding box center [502, 170] width 7 height 7
click at [61, 62] on span "Детали" at bounding box center [50, 63] width 28 height 7
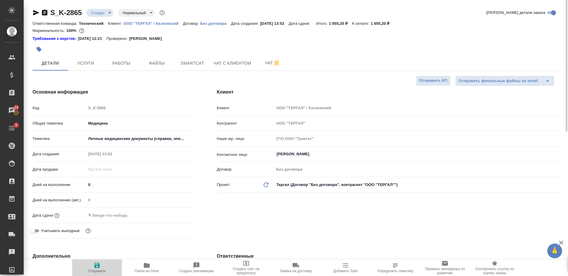
click at [97, 267] on icon "button" at bounding box center [96, 265] width 7 height 7
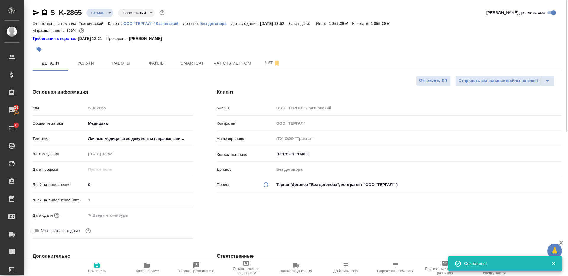
click at [107, 216] on input "text" at bounding box center [112, 215] width 52 height 9
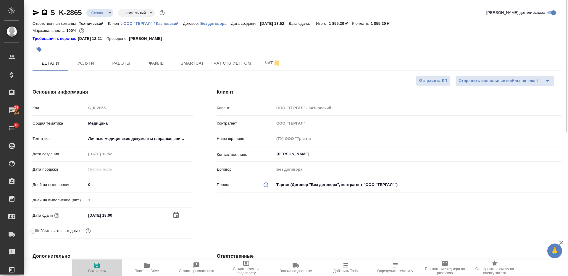
click at [101, 268] on span "Сохранить" at bounding box center [97, 267] width 43 height 11
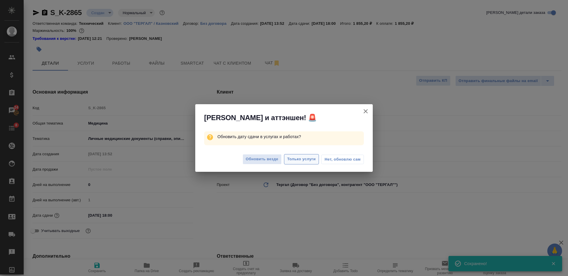
click at [292, 159] on span "Только услуги" at bounding box center [301, 159] width 29 height 7
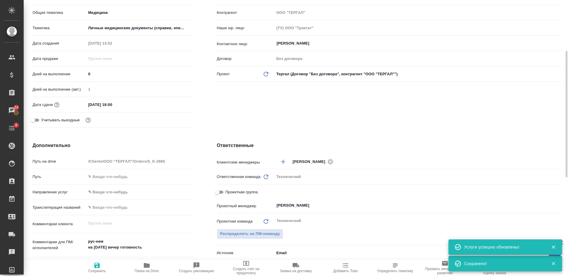
scroll to position [148, 0]
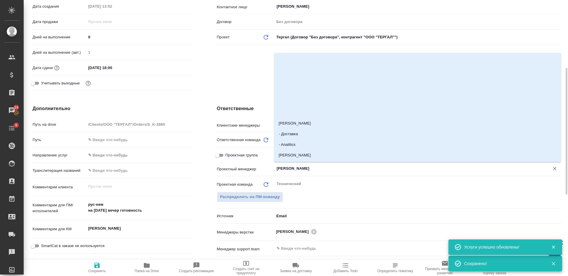
click at [309, 167] on input "Никифорова Валерия" at bounding box center [408, 168] width 264 height 7
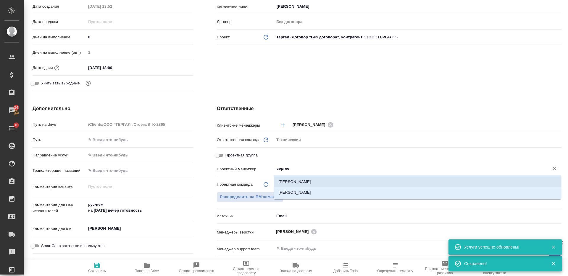
click at [304, 178] on li "[PERSON_NAME]" at bounding box center [417, 182] width 287 height 11
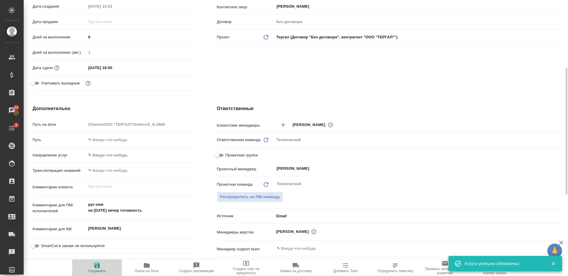
click at [102, 266] on span "Сохранить" at bounding box center [97, 267] width 43 height 11
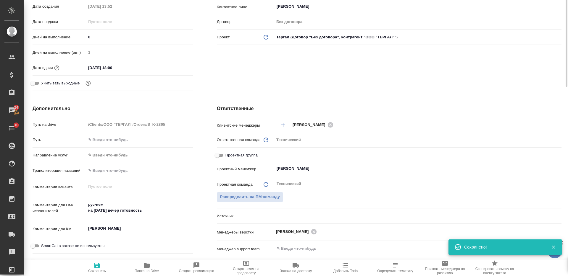
scroll to position [0, 0]
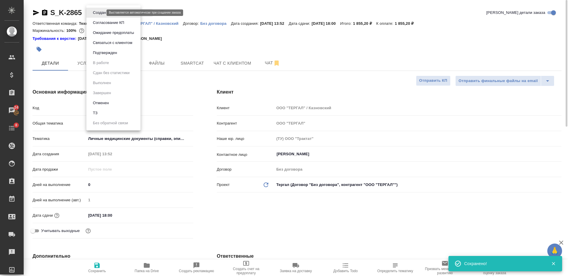
click at [102, 13] on body "🙏 .cls-1 fill:#fff; AWATERA Nikiforova Valeria Клиенты Спецификации Заказы 24 Ч…" at bounding box center [284, 138] width 568 height 276
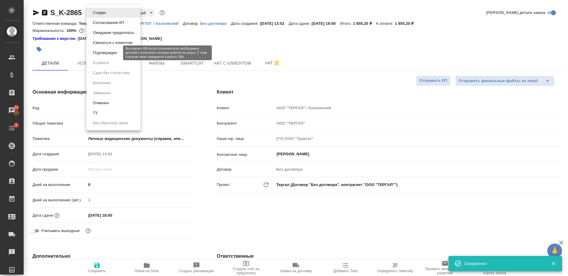
click at [111, 54] on button "Подтвержден" at bounding box center [105, 53] width 28 height 7
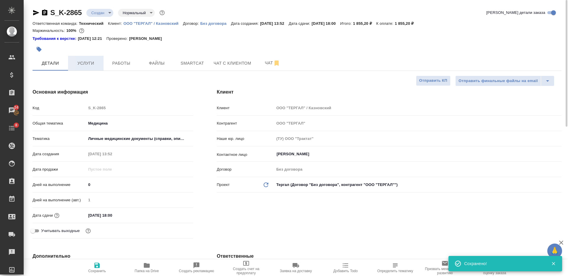
click at [86, 65] on span "Услуги" at bounding box center [86, 63] width 28 height 7
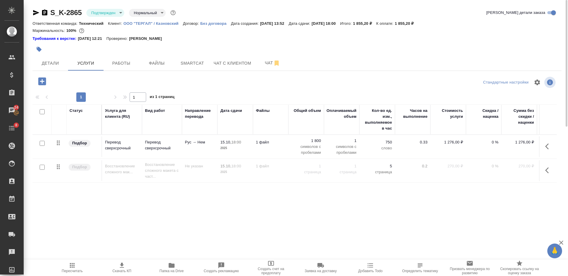
click at [67, 261] on button "Пересчитать" at bounding box center [72, 268] width 50 height 17
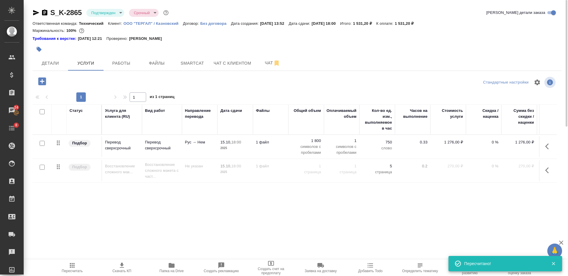
click at [36, 12] on icon "button" at bounding box center [36, 12] width 6 height 5
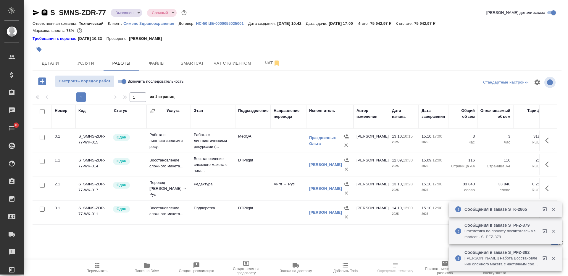
click at [44, 13] on icon "button" at bounding box center [44, 12] width 5 height 6
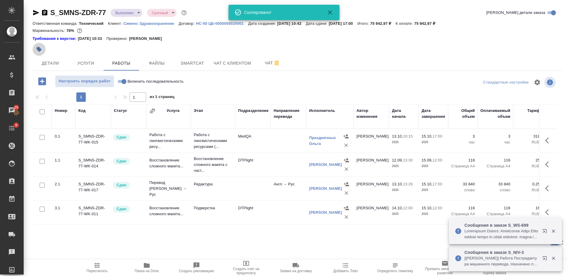
click at [39, 51] on icon "button" at bounding box center [39, 49] width 5 height 5
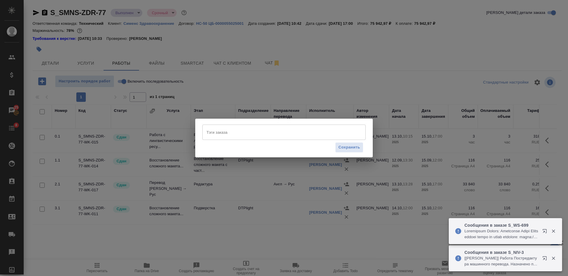
click at [242, 133] on input "Тэги заказа" at bounding box center [278, 132] width 147 height 10
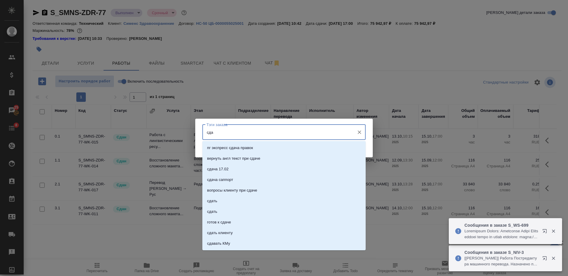
type input "сдан"
click at [278, 179] on li "сдан" at bounding box center [283, 180] width 163 height 11
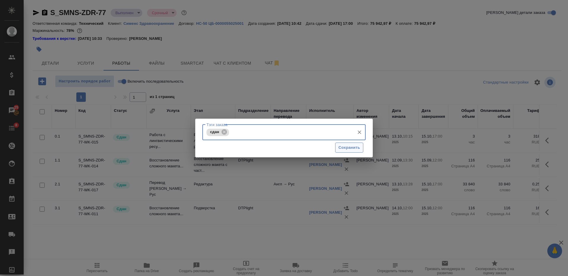
click at [355, 152] on button "Сохранить" at bounding box center [349, 148] width 28 height 10
